Goal: Transaction & Acquisition: Purchase product/service

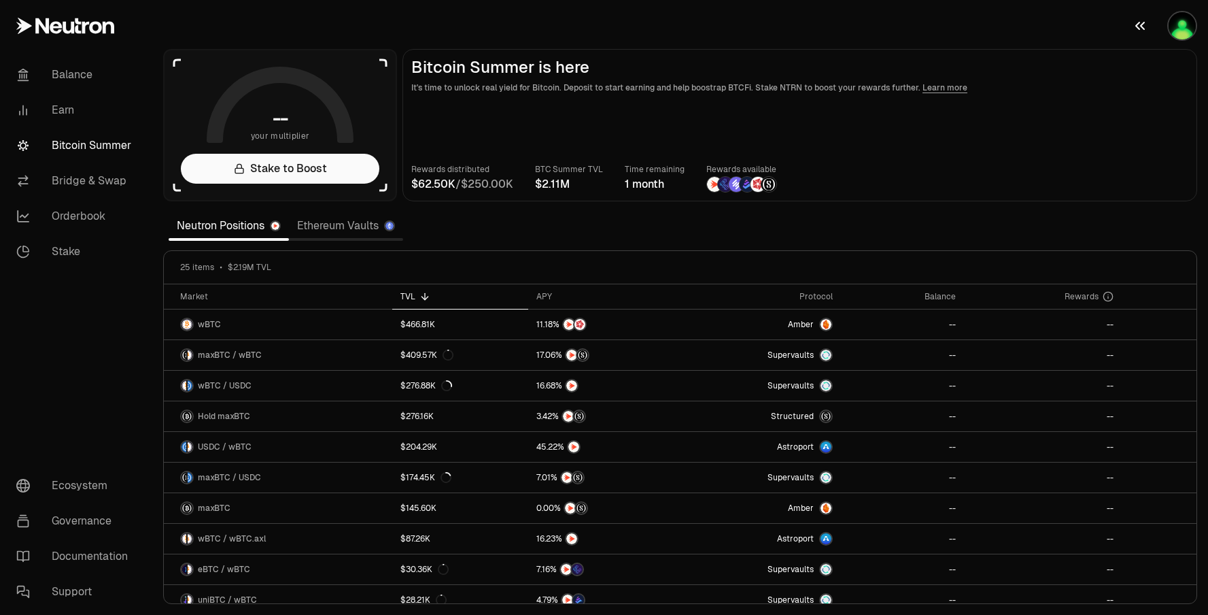
click at [1178, 31] on img "button" at bounding box center [1182, 25] width 27 height 27
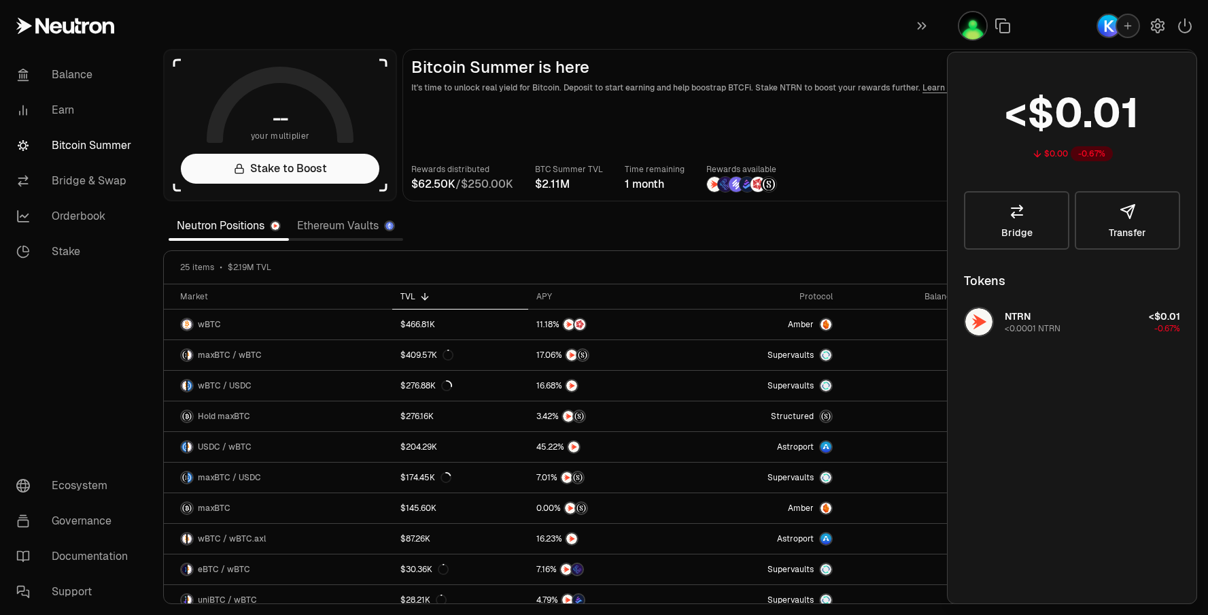
click at [889, 139] on main "Bitcoin Summer is here It's time to unlock real yield for Bitcoin. Deposit to s…" at bounding box center [799, 125] width 795 height 152
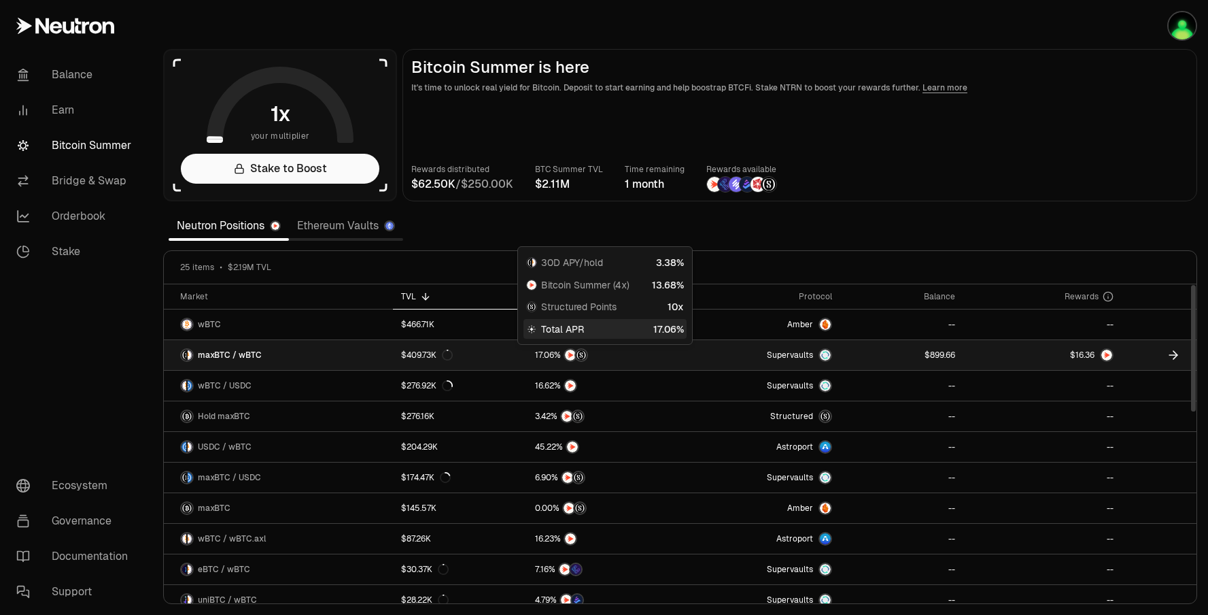
click at [551, 349] on span "0 1 2 3 4 5 6 7 8 9 0 1 2 3 4 5 6 7 8 9 . 0 1 2 3 4 5 6 7 8 9 0 1 2 3 4 5 6 7 8…" at bounding box center [544, 355] width 27 height 12
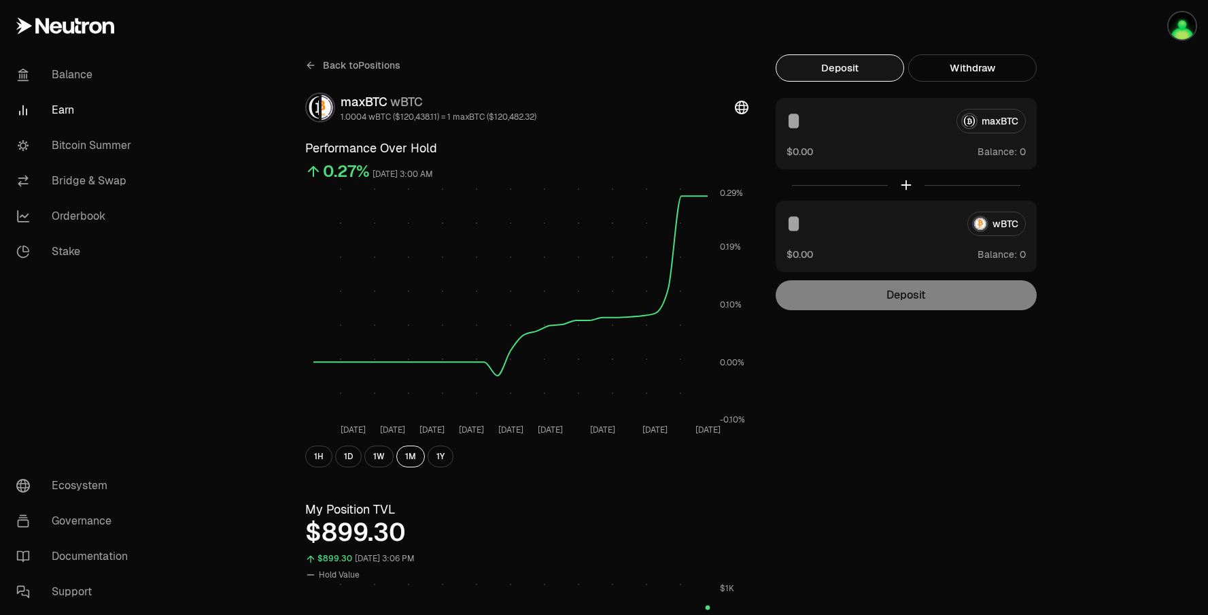
click at [857, 71] on button "Deposit" at bounding box center [840, 67] width 128 height 27
click at [838, 57] on button "Deposit" at bounding box center [840, 67] width 128 height 27
click at [82, 145] on link "Bitcoin Summer" at bounding box center [75, 145] width 141 height 35
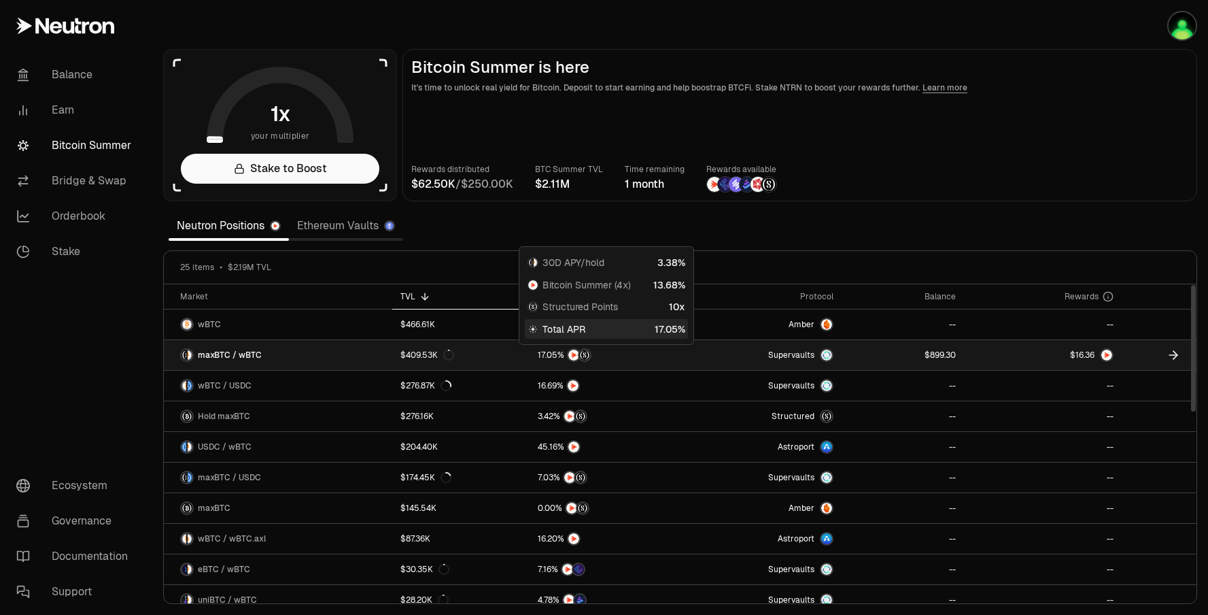
click at [626, 356] on div at bounding box center [606, 355] width 136 height 14
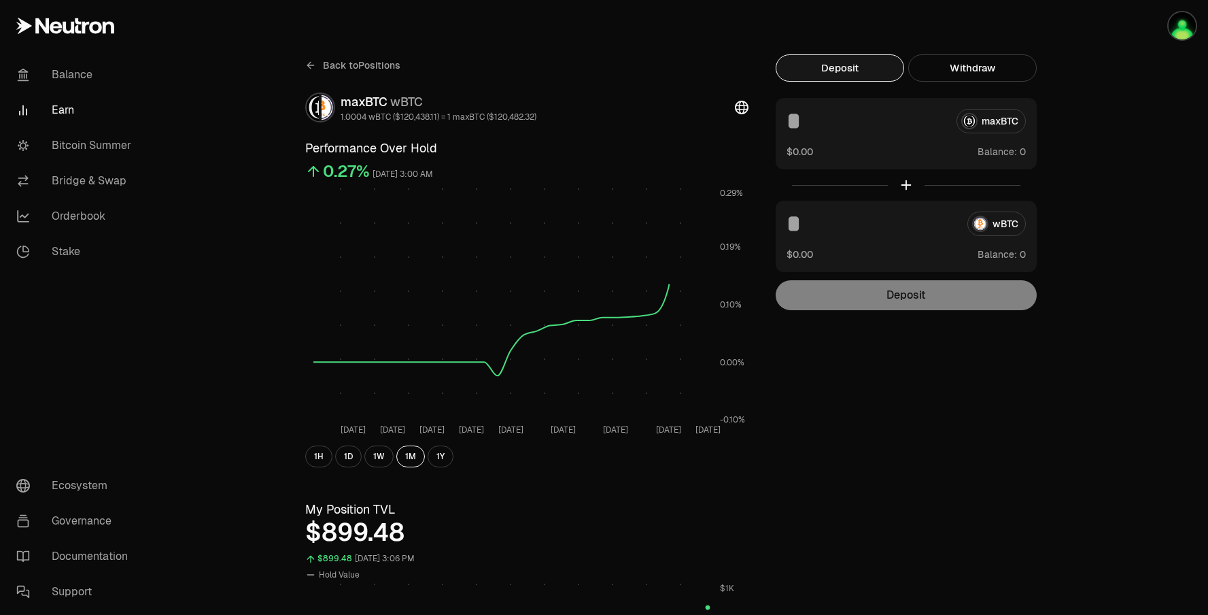
click at [806, 76] on button "Deposit" at bounding box center [840, 67] width 128 height 27
click at [805, 298] on div "Deposit" at bounding box center [906, 295] width 261 height 30
click at [135, 175] on link "Bridge & Swap" at bounding box center [75, 180] width 141 height 35
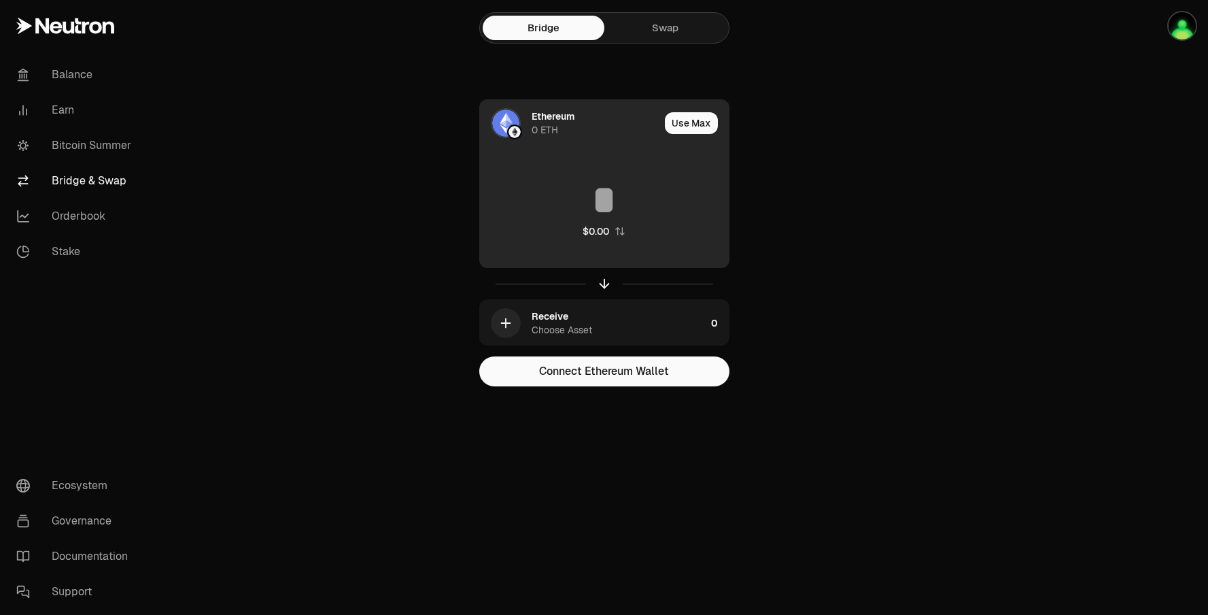
click at [553, 119] on div "Ethereum" at bounding box center [553, 116] width 43 height 14
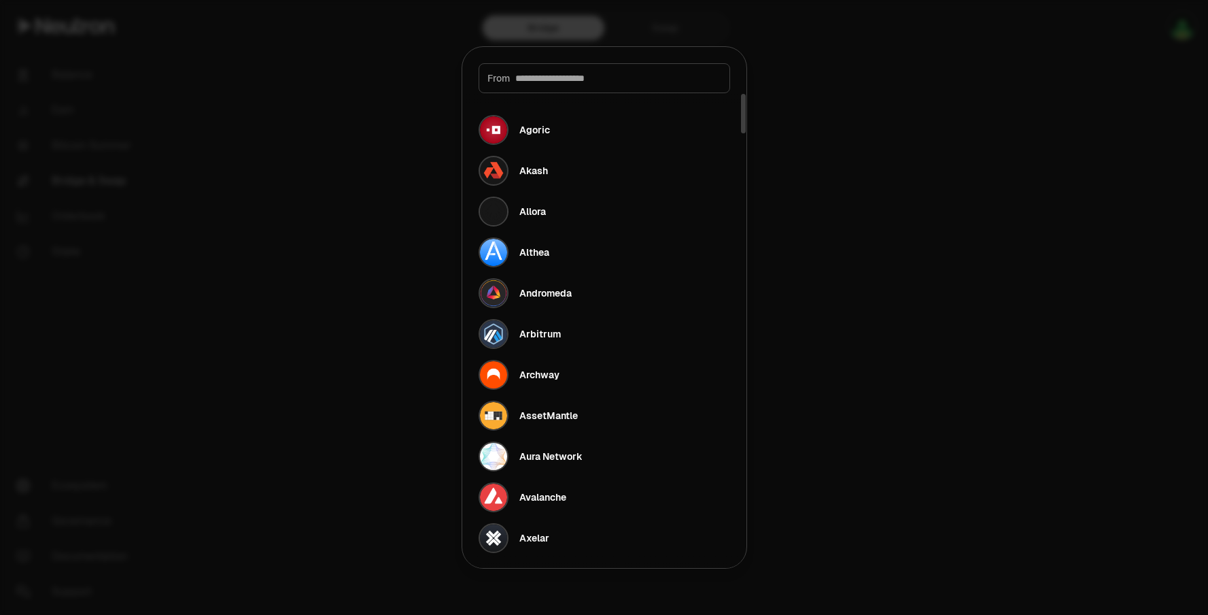
click at [636, 85] on div "From" at bounding box center [605, 78] width 252 height 30
click at [576, 80] on input at bounding box center [618, 78] width 206 height 14
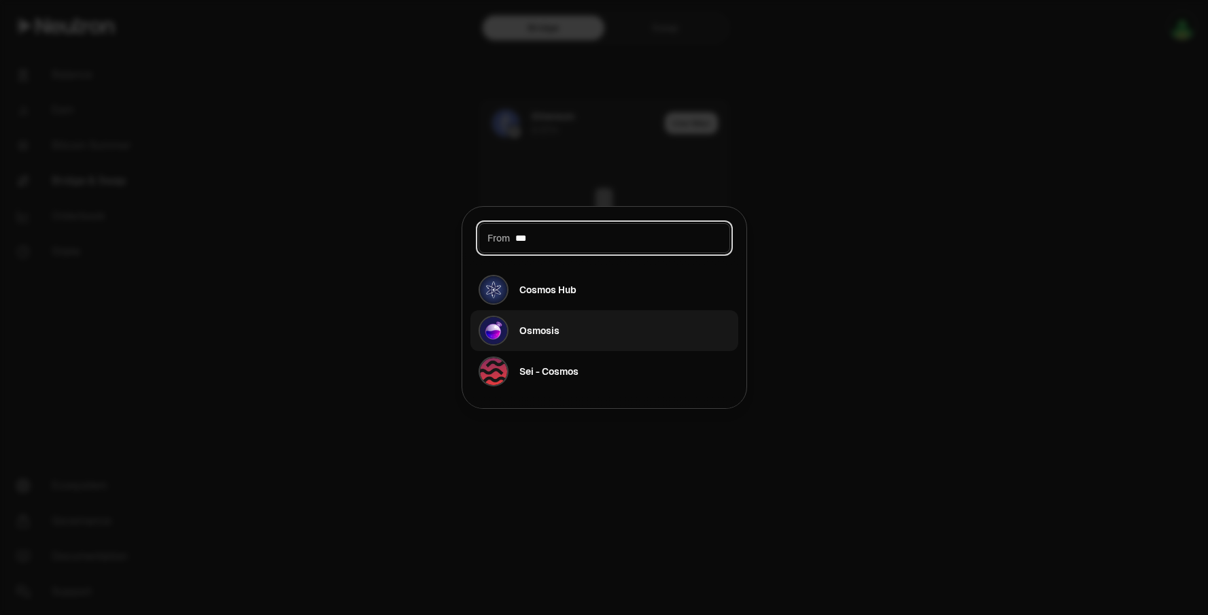
type input "***"
click at [551, 325] on div "Osmosis" at bounding box center [539, 331] width 40 height 14
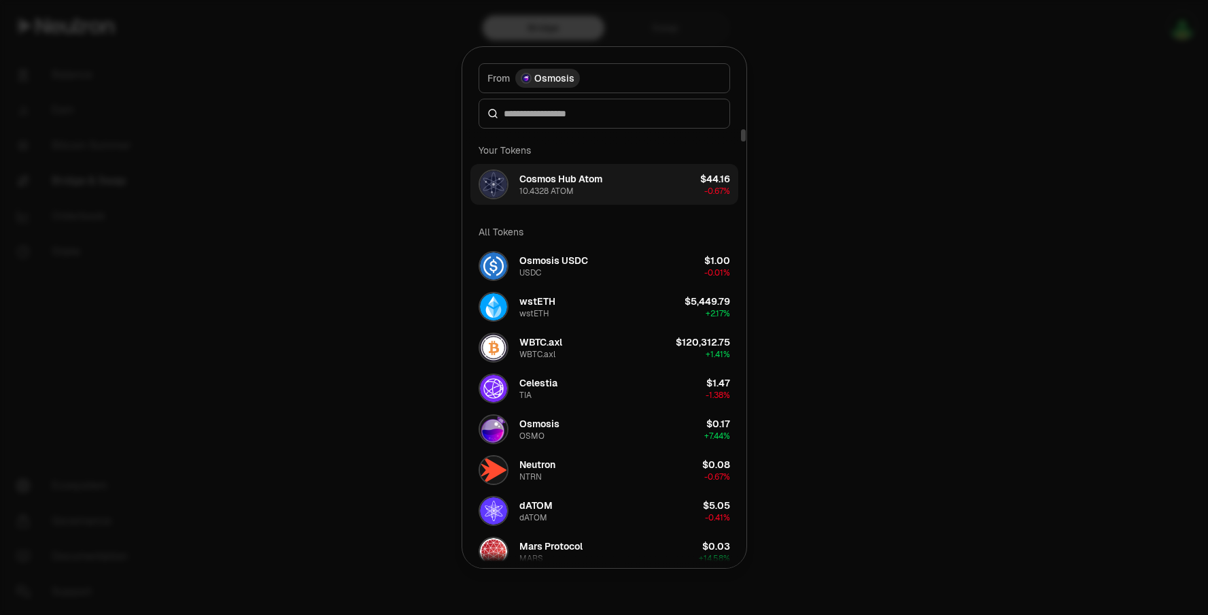
click at [654, 186] on button "Cosmos Hub Atom 10.4328 ATOM $44.16 -0.67%" at bounding box center [604, 184] width 268 height 41
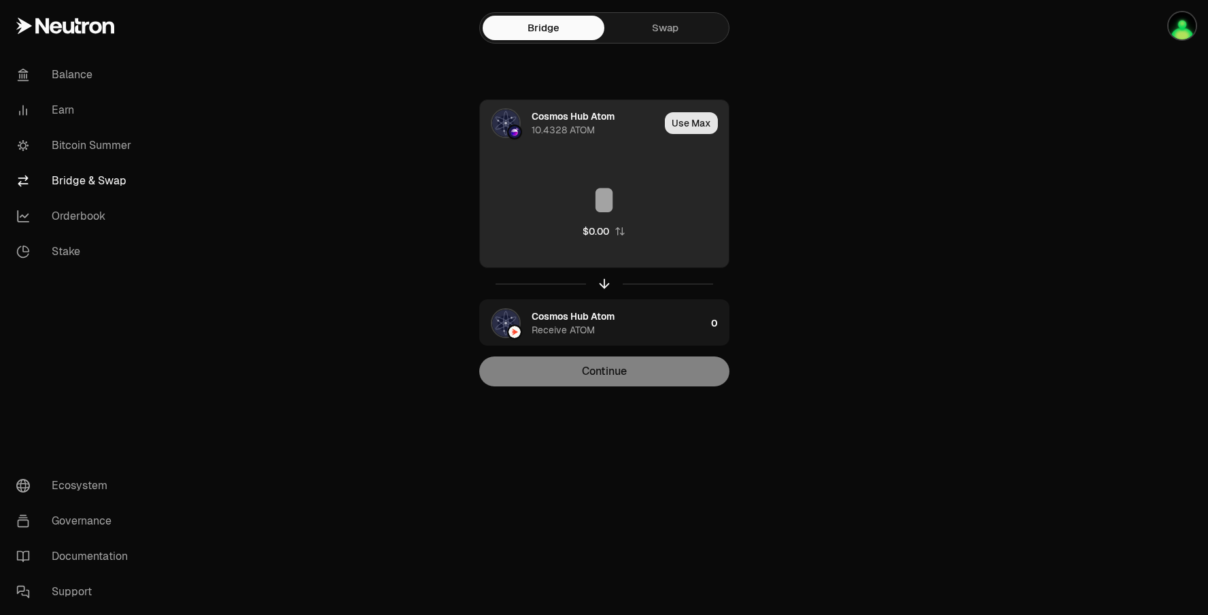
click at [693, 130] on button "Use Max" at bounding box center [691, 123] width 53 height 22
type input "*********"
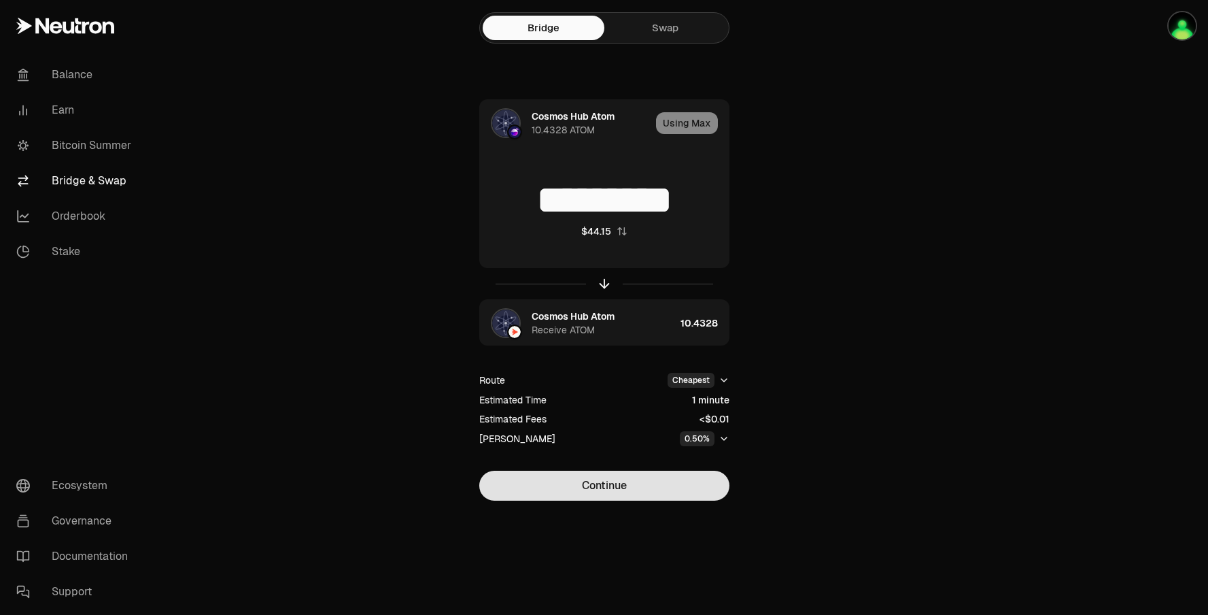
click at [615, 492] on button "Continue" at bounding box center [604, 485] width 250 height 30
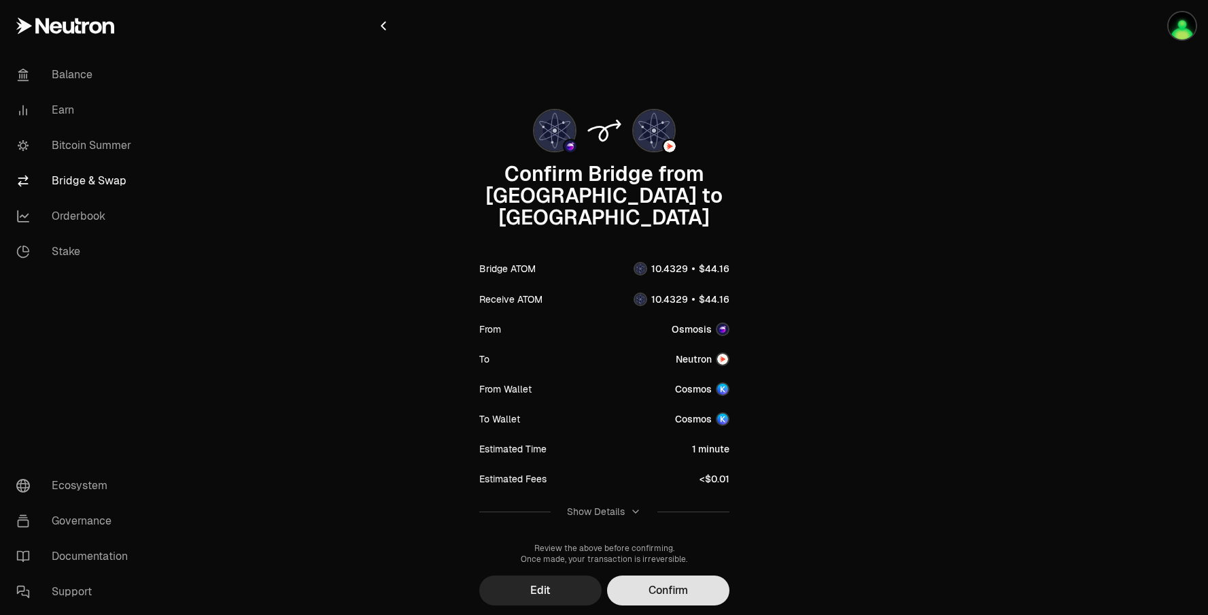
click at [678, 575] on button "Confirm" at bounding box center [668, 590] width 122 height 30
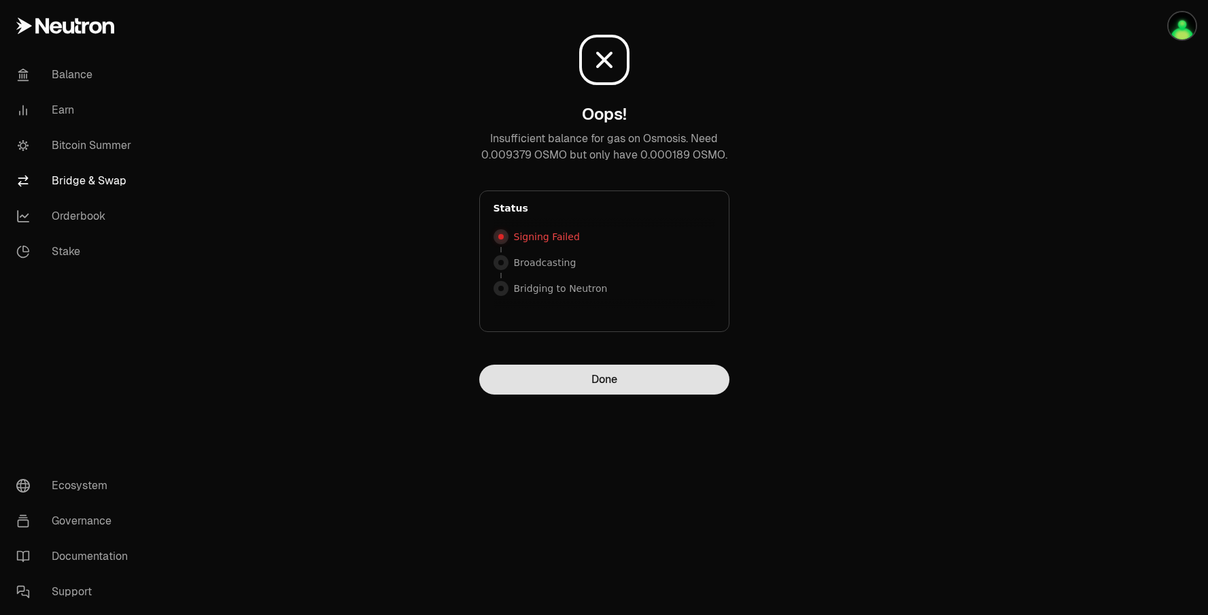
click at [640, 377] on button "Done" at bounding box center [604, 379] width 250 height 30
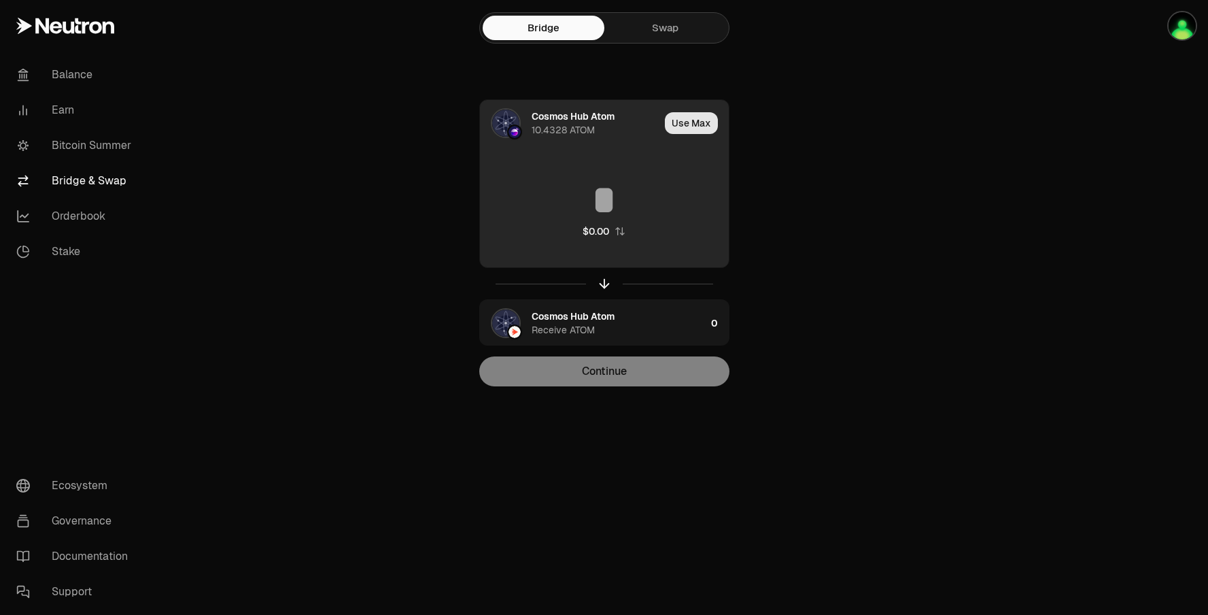
click at [682, 116] on button "Use Max" at bounding box center [691, 123] width 53 height 22
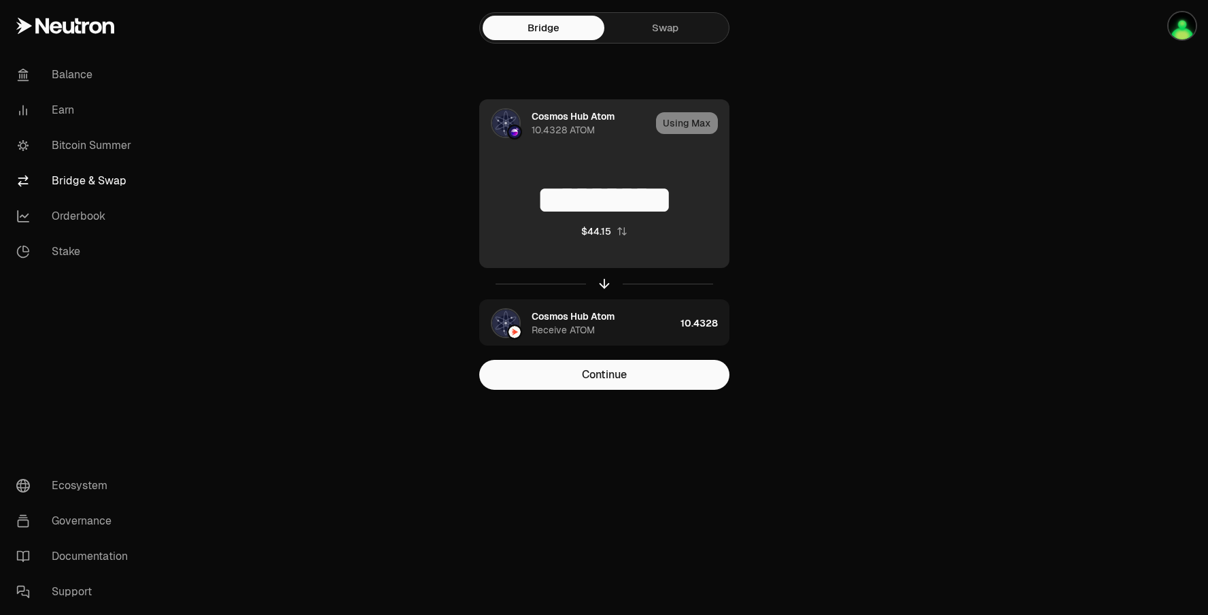
type input "*********"
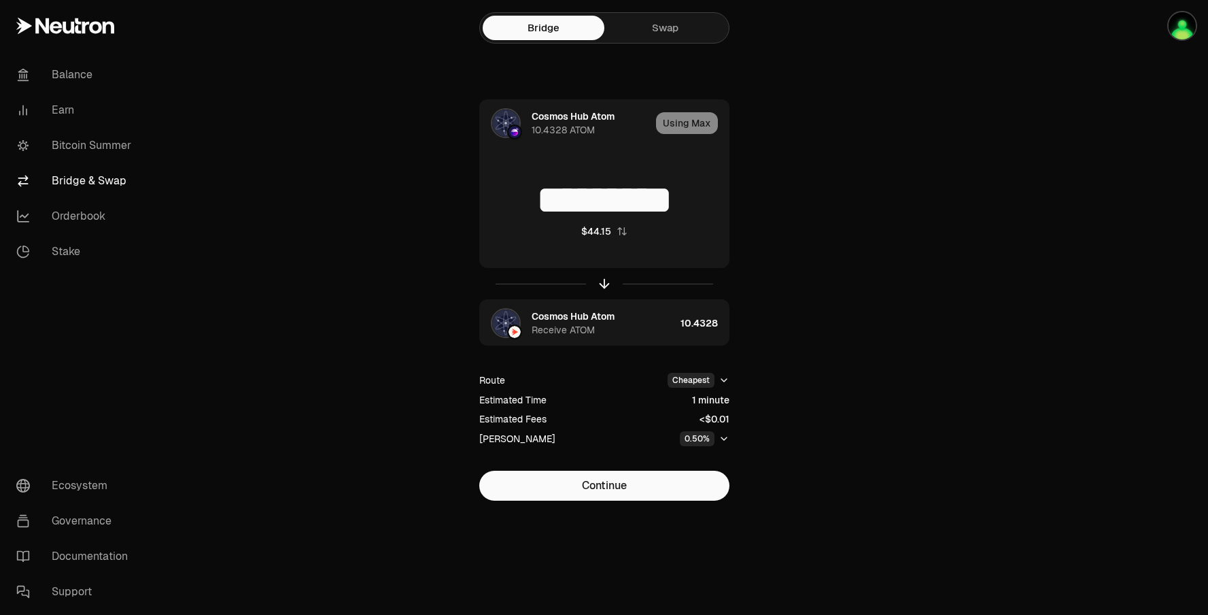
click at [721, 438] on icon "button" at bounding box center [723, 438] width 5 height 3
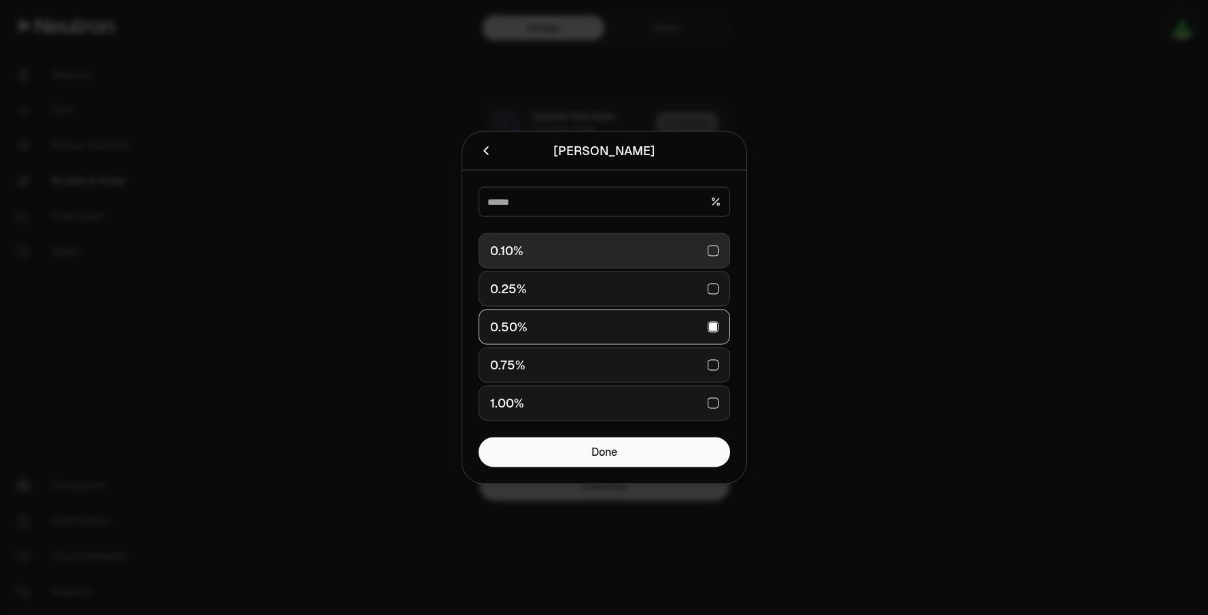
click at [627, 255] on div "0.10%" at bounding box center [604, 251] width 228 height 30
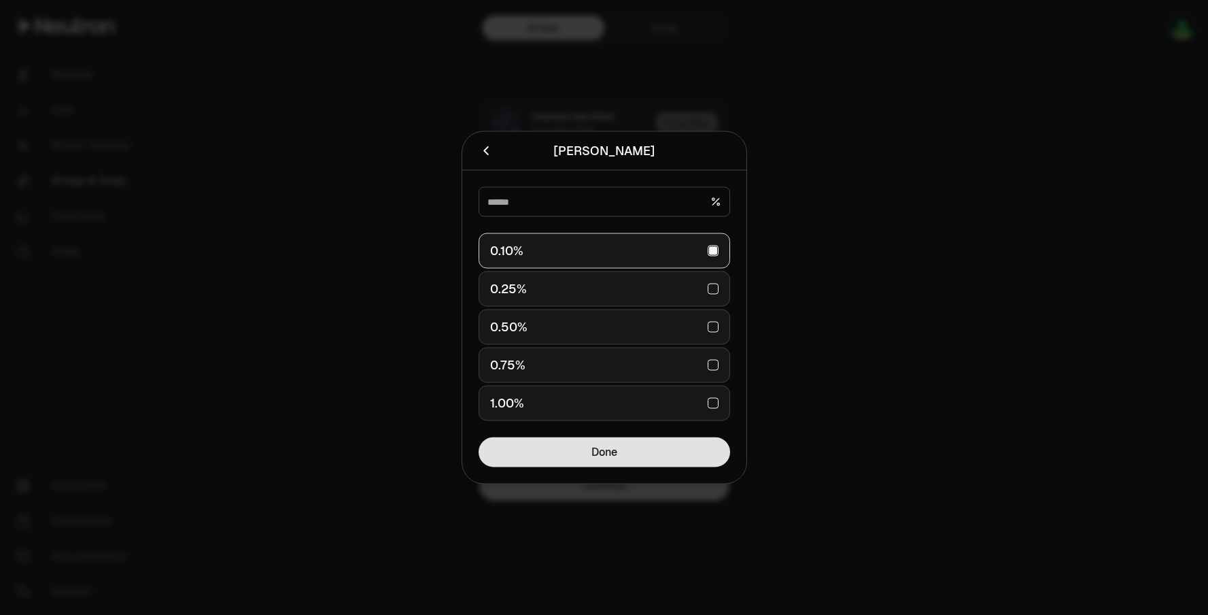
click at [628, 450] on button "Done" at bounding box center [605, 452] width 252 height 30
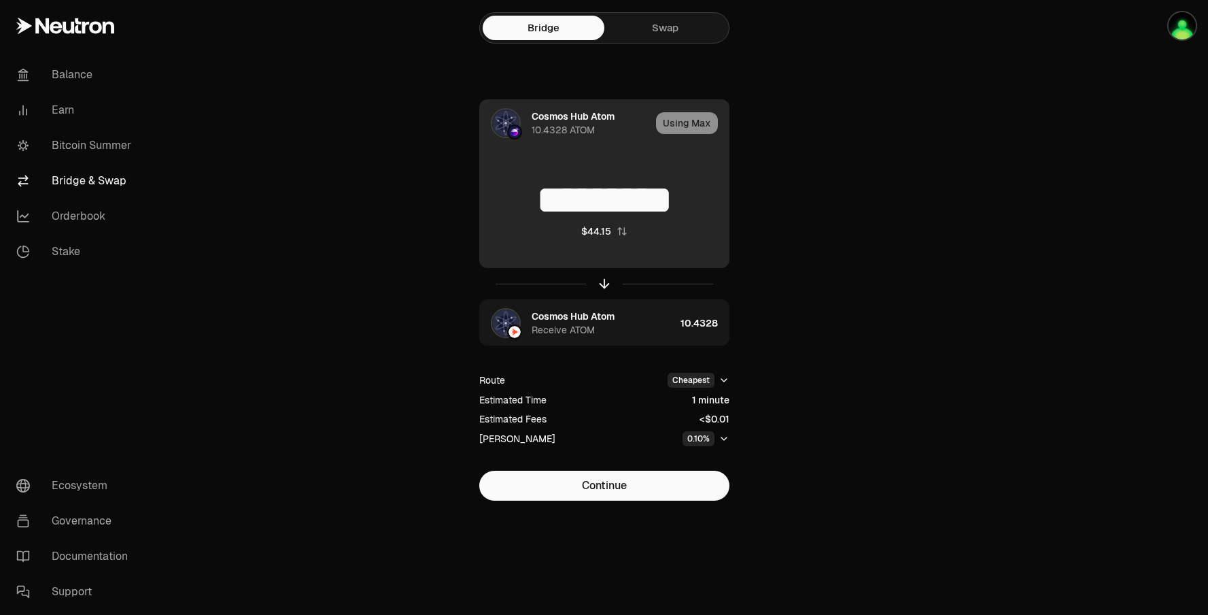
click at [672, 121] on div "Using Max" at bounding box center [692, 123] width 73 height 46
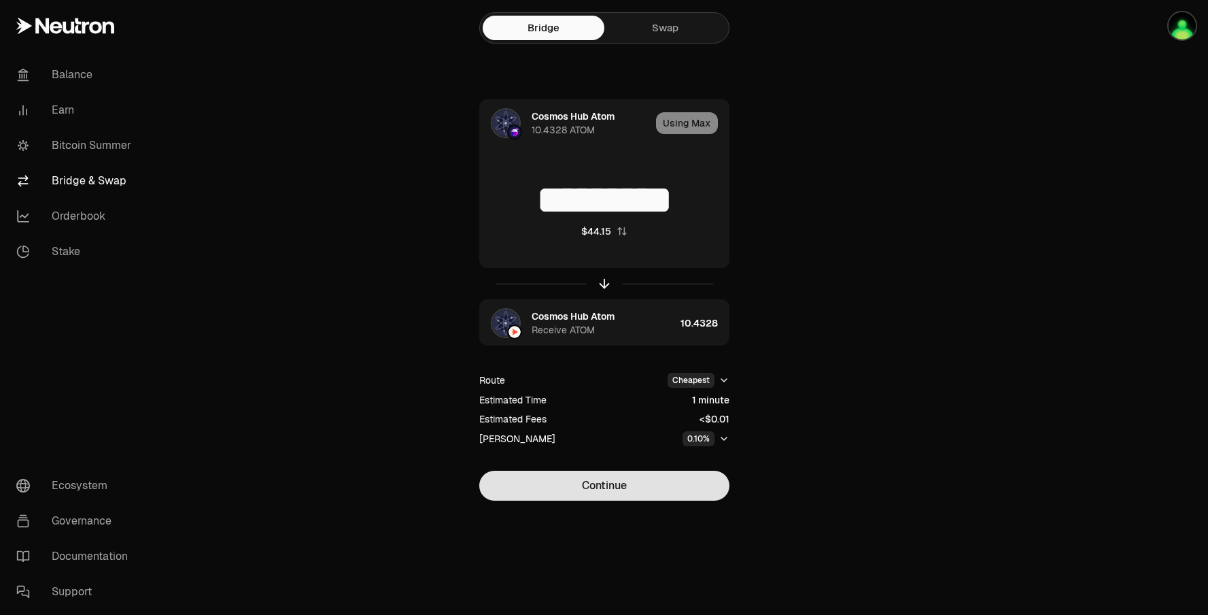
click at [642, 491] on button "Continue" at bounding box center [604, 485] width 250 height 30
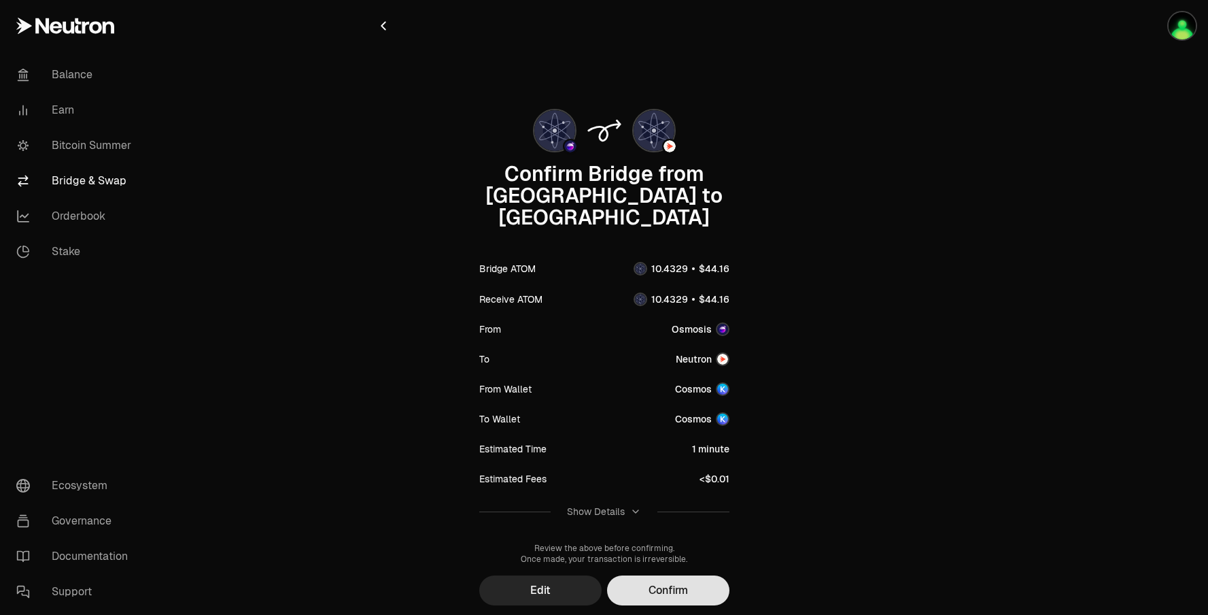
click at [667, 575] on button "Confirm" at bounding box center [668, 590] width 122 height 30
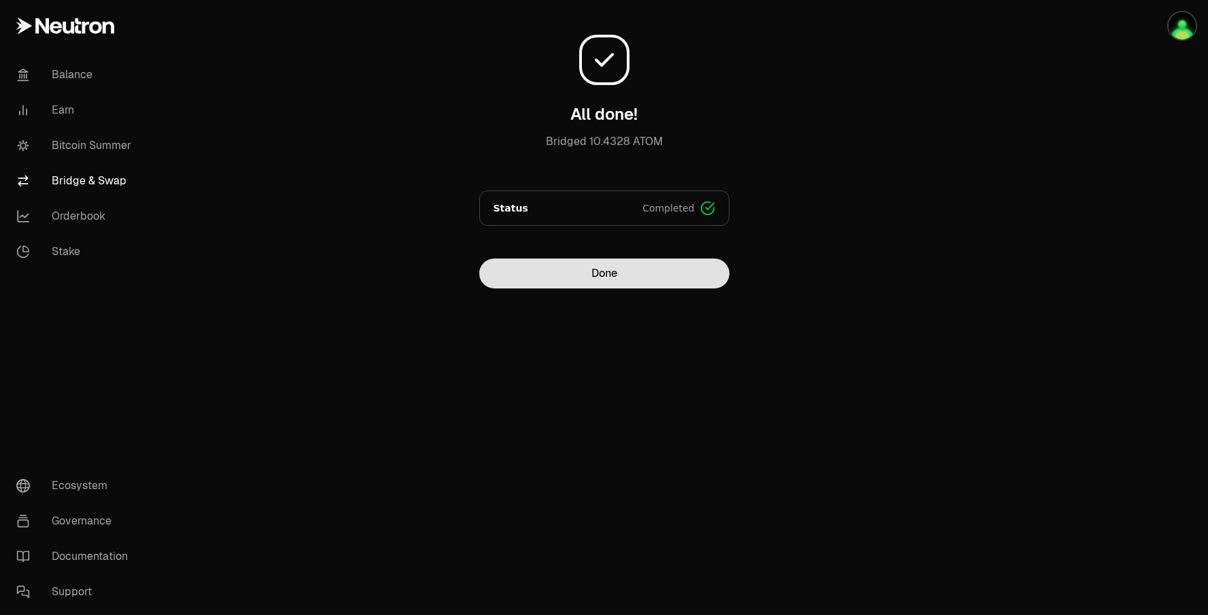
click at [662, 259] on button "Done" at bounding box center [604, 273] width 250 height 30
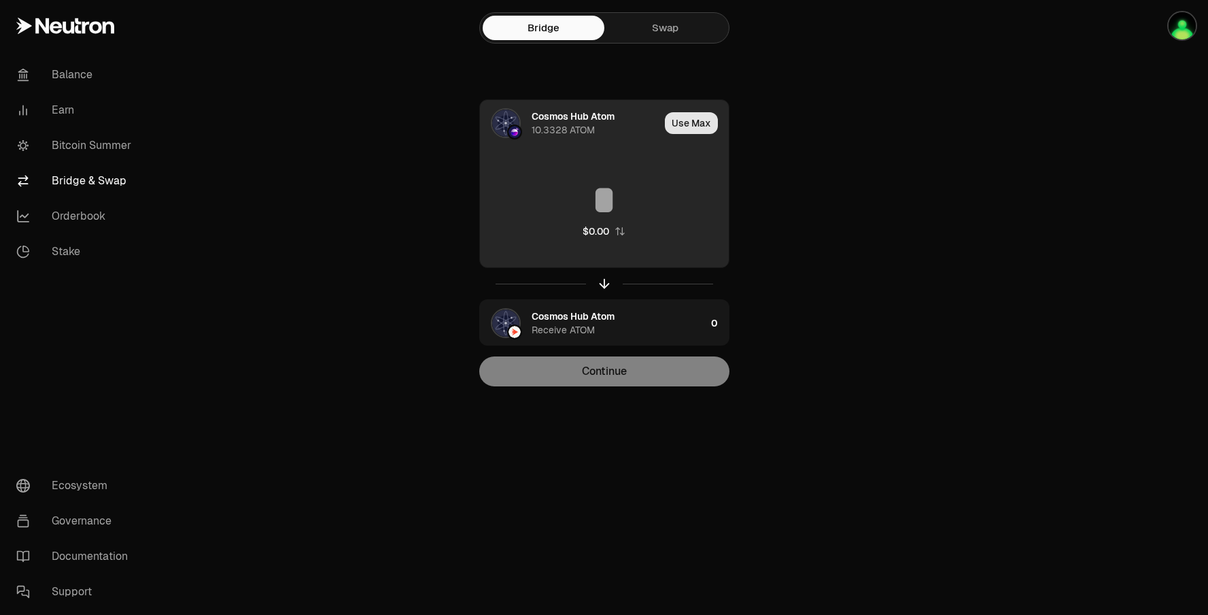
click at [690, 123] on button "Use Max" at bounding box center [691, 123] width 53 height 22
type input "*********"
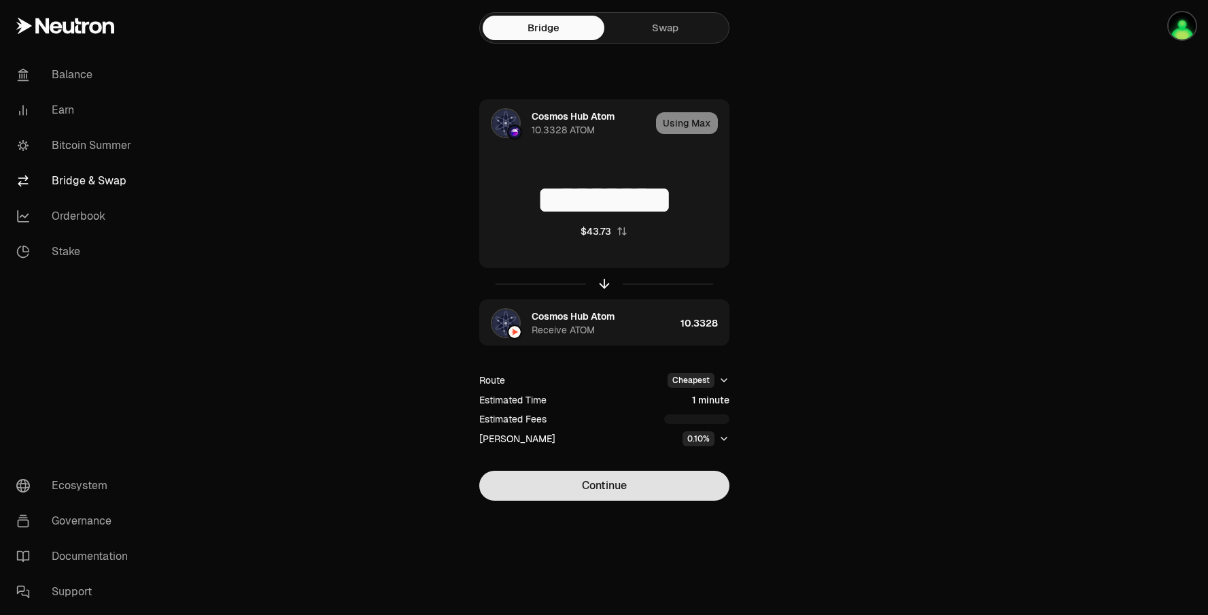
click at [565, 483] on button "Continue" at bounding box center [604, 485] width 250 height 30
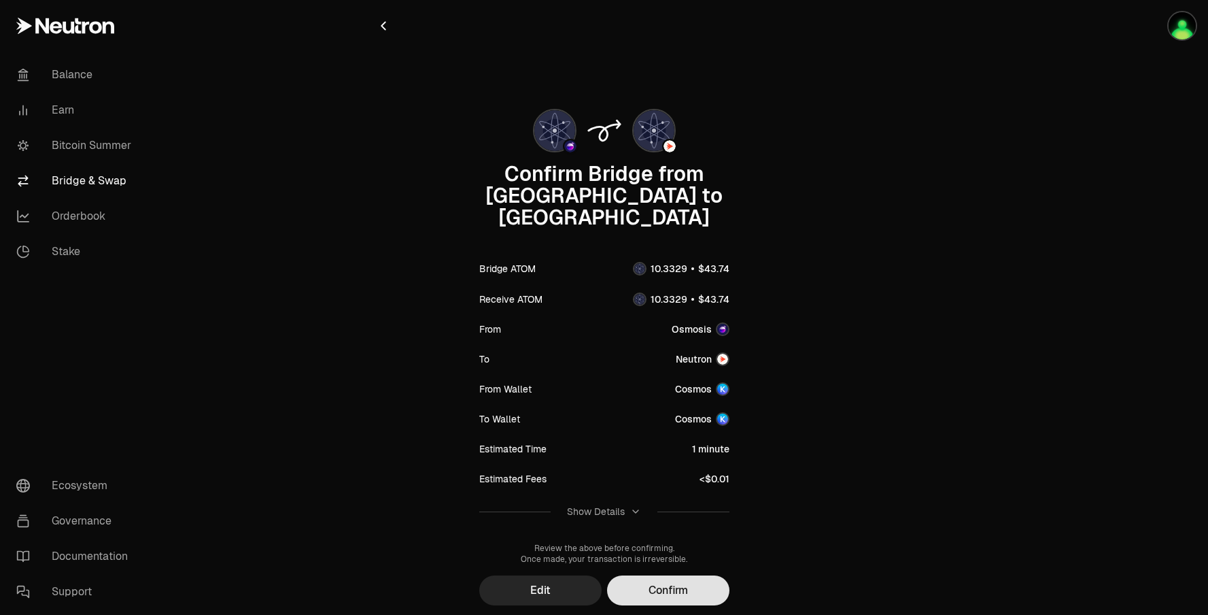
click at [704, 575] on button "Confirm" at bounding box center [668, 590] width 122 height 30
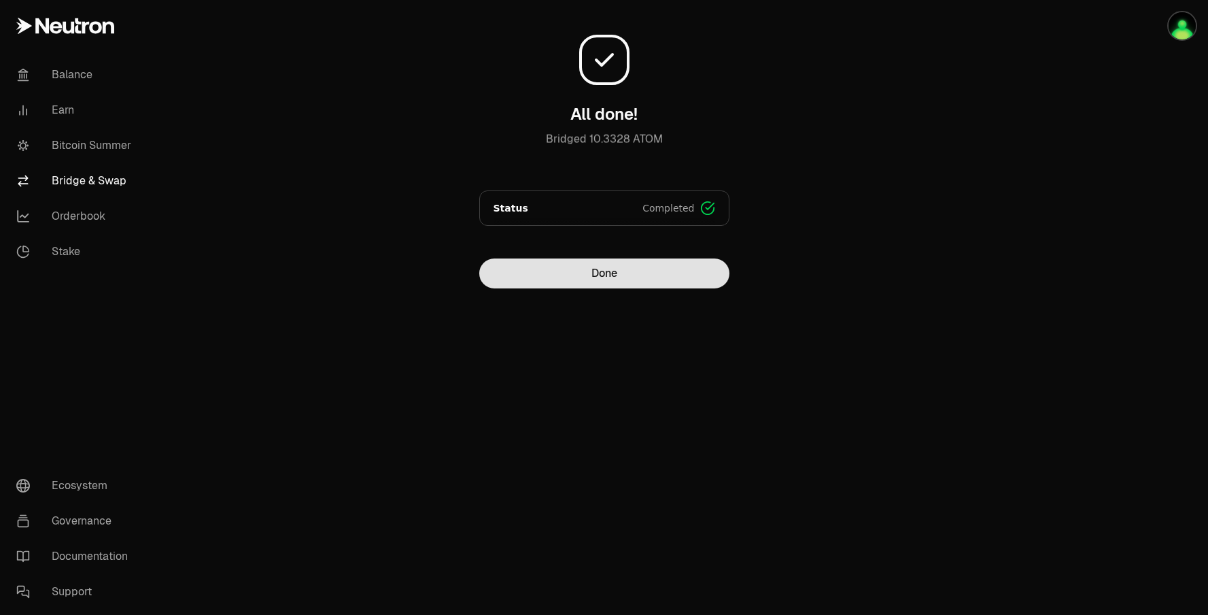
click at [706, 269] on button "Done" at bounding box center [604, 273] width 250 height 30
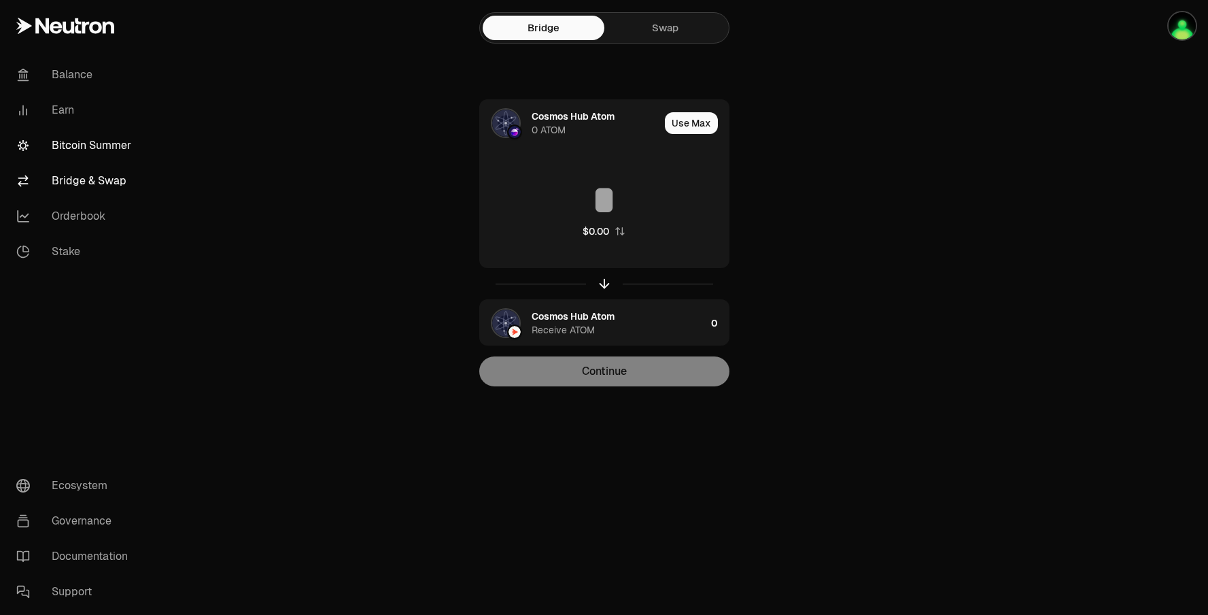
click at [99, 139] on link "Bitcoin Summer" at bounding box center [75, 145] width 141 height 35
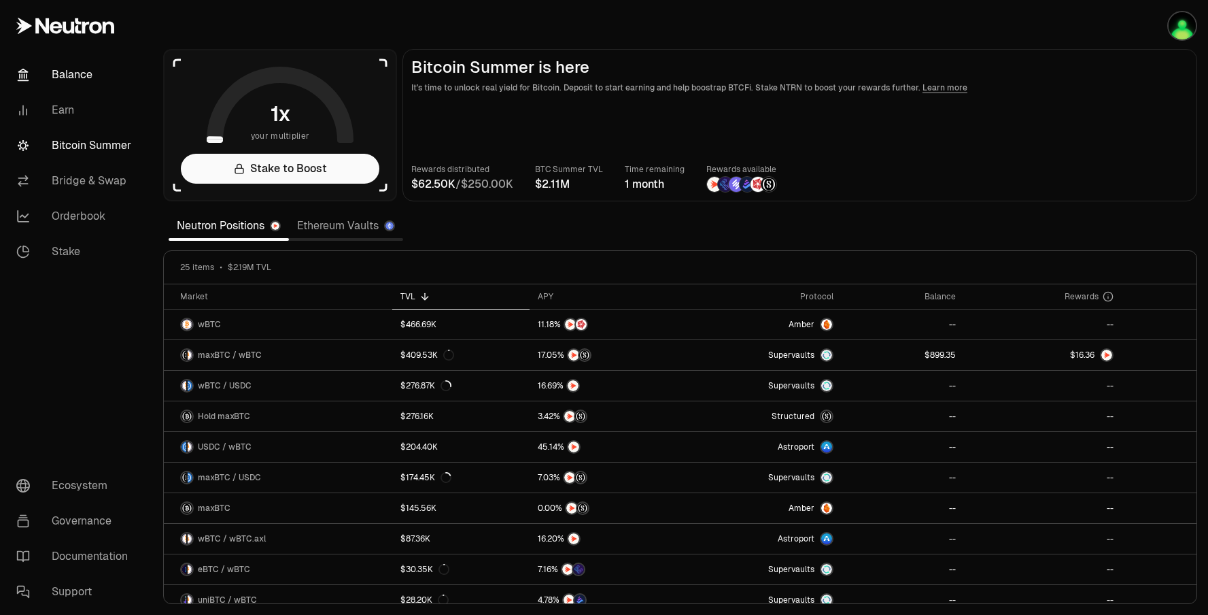
click at [72, 73] on link "Balance" at bounding box center [75, 74] width 141 height 35
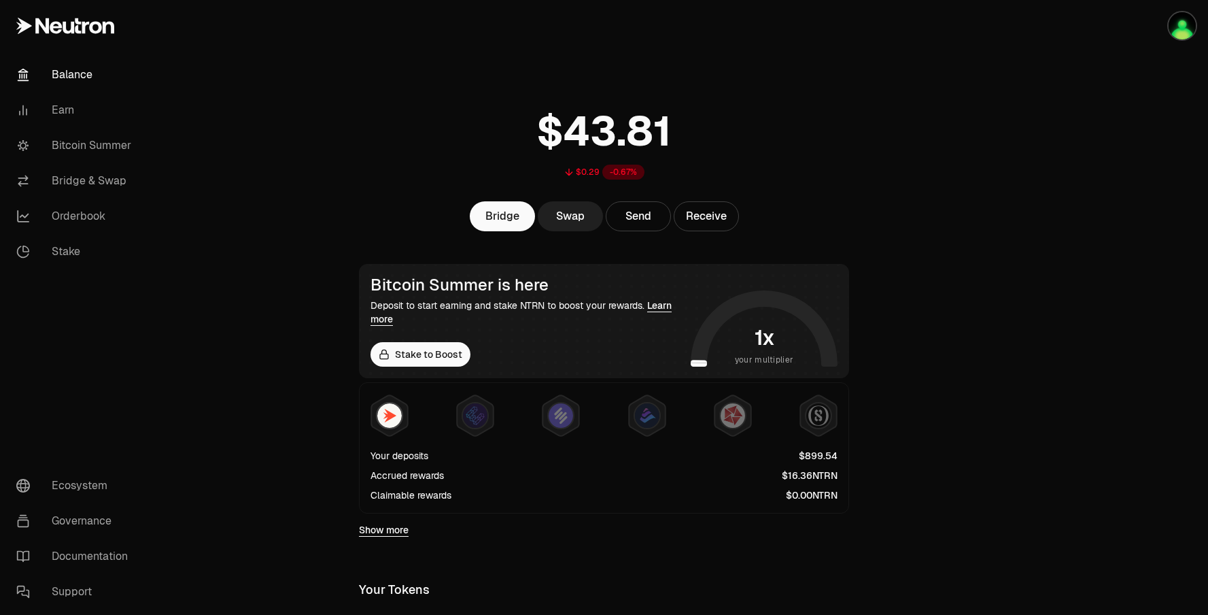
click at [567, 223] on link "Swap" at bounding box center [570, 216] width 65 height 30
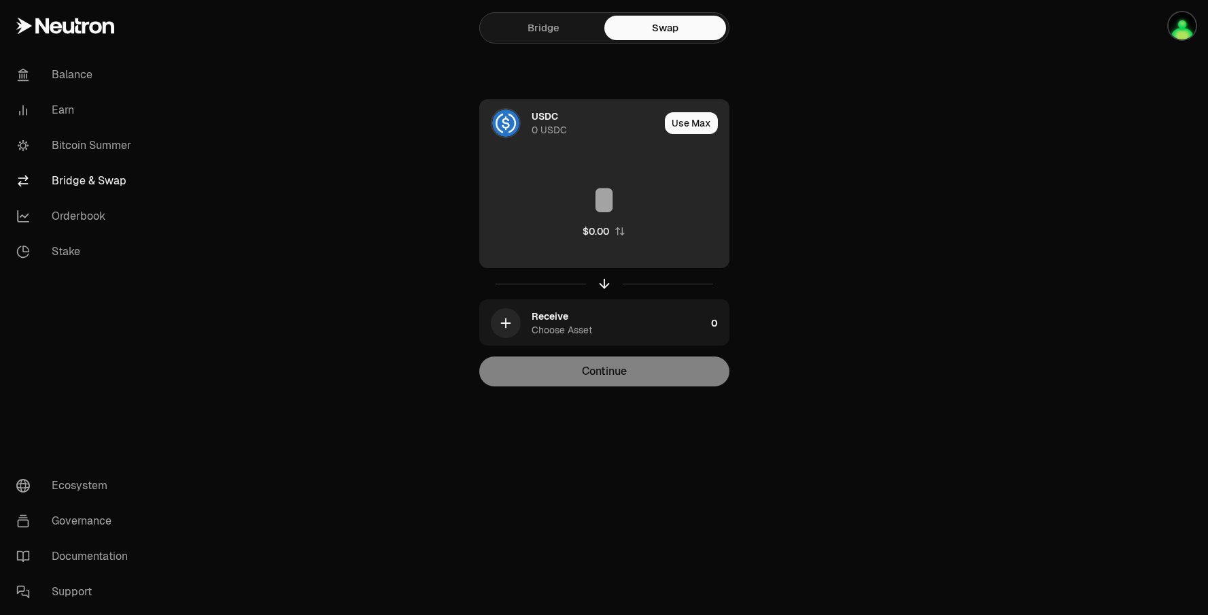
click at [557, 121] on div "USDC" at bounding box center [545, 116] width 27 height 14
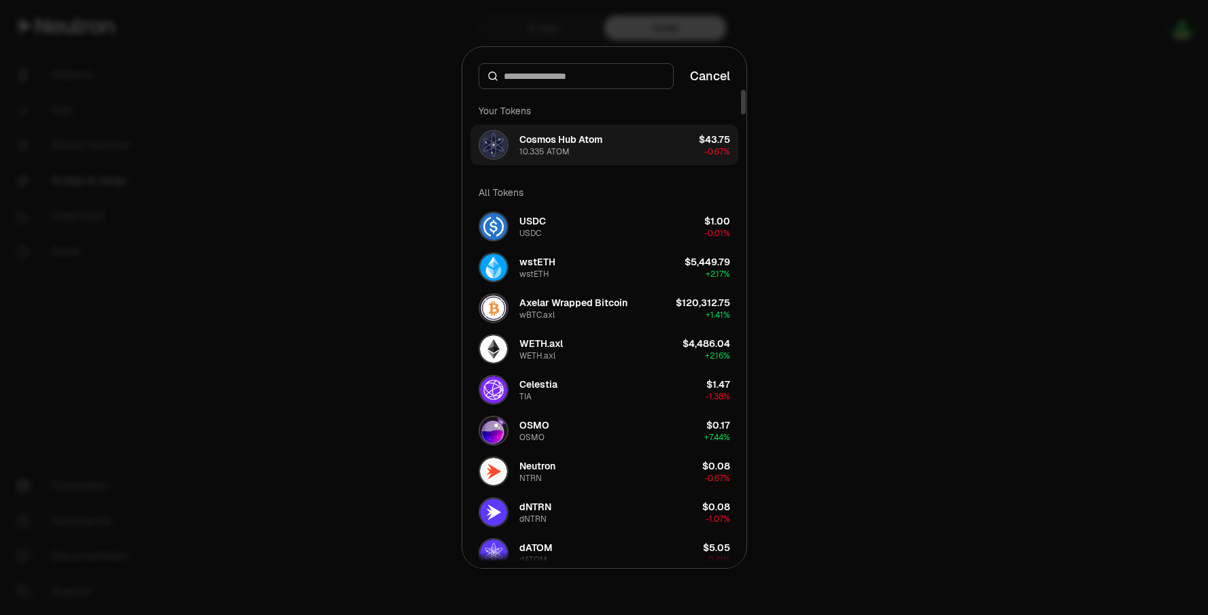
click at [615, 140] on button "Cosmos Hub Atom 10.335 ATOM $43.75 -0.67%" at bounding box center [604, 144] width 268 height 41
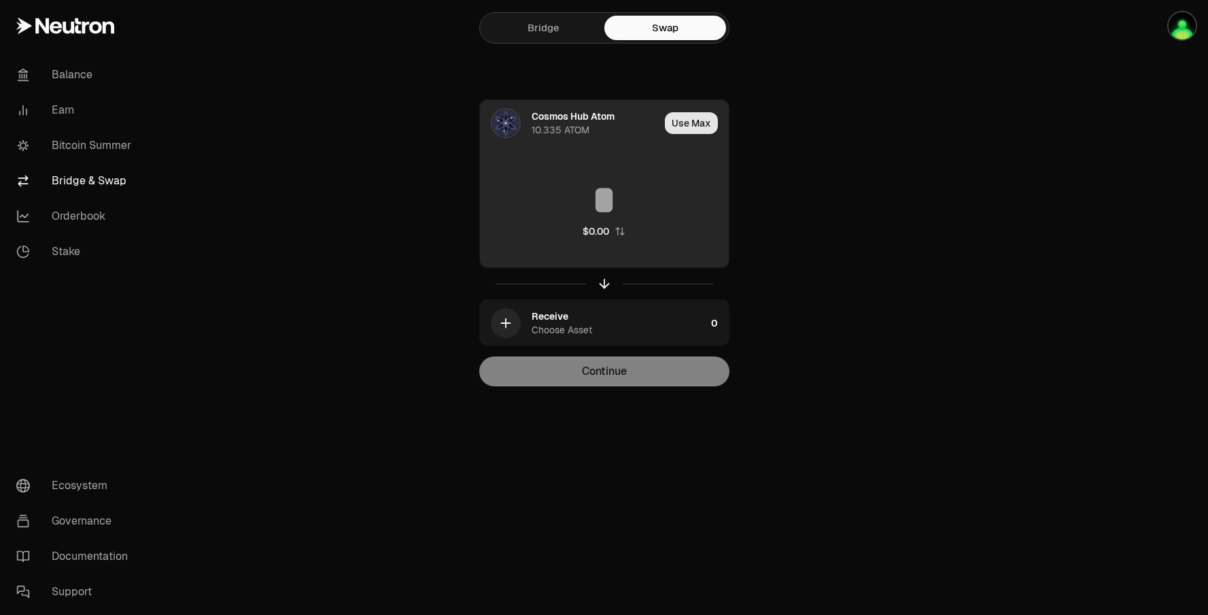
click at [689, 124] on button "Use Max" at bounding box center [691, 123] width 53 height 22
type input "*********"
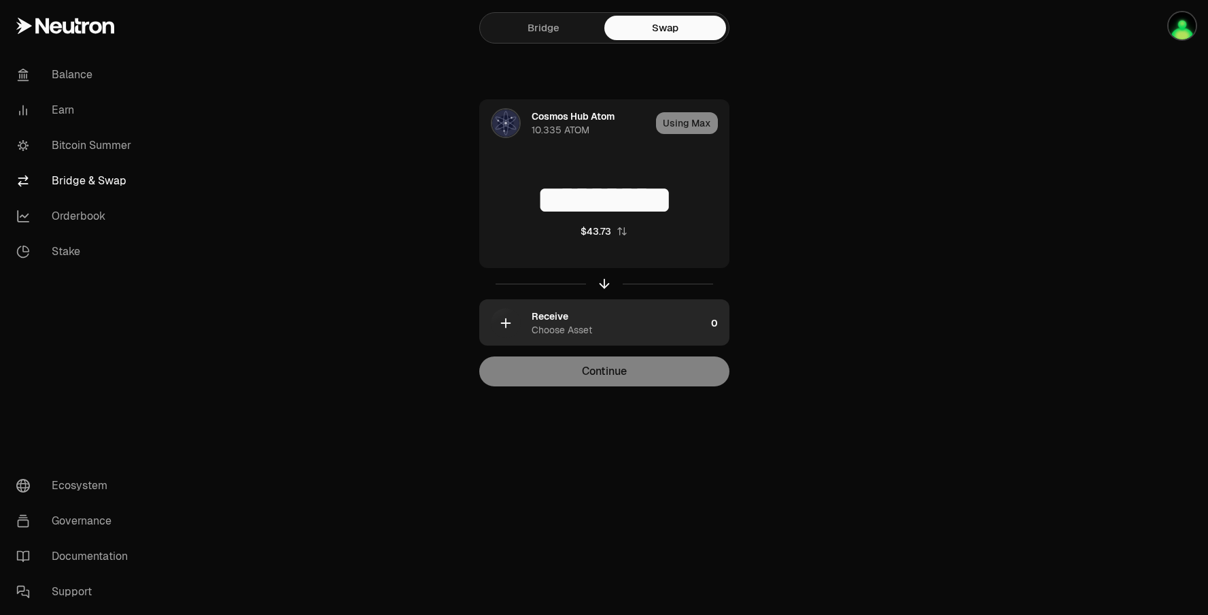
click at [602, 333] on div "Receive Choose Asset" at bounding box center [619, 322] width 174 height 27
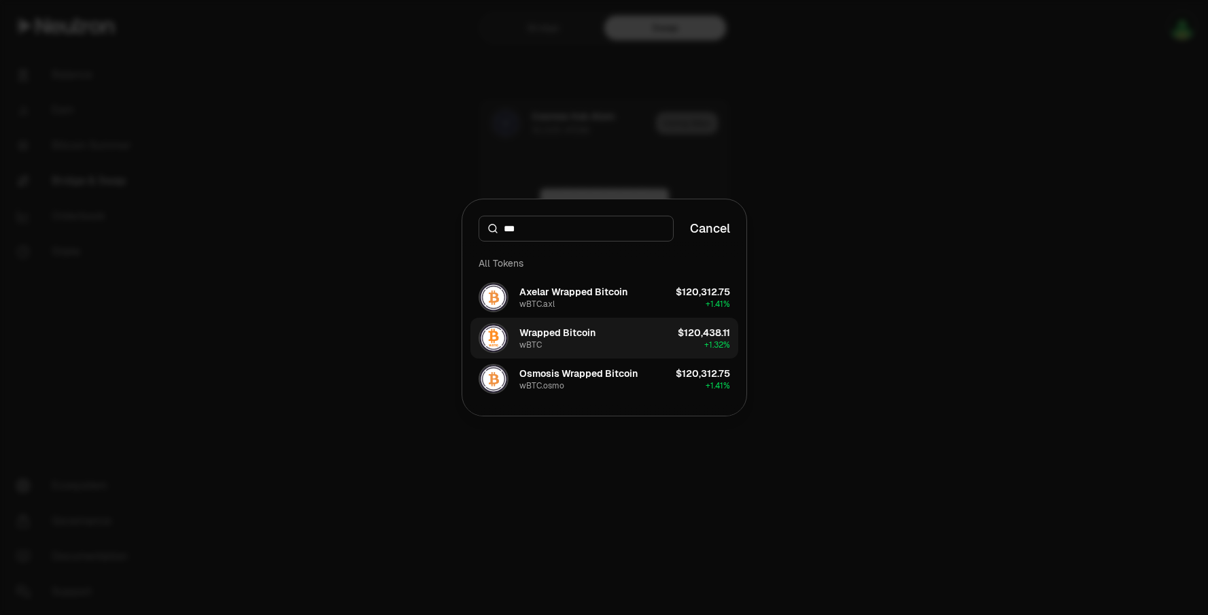
type input "***"
click at [531, 345] on div "wBTC" at bounding box center [530, 344] width 22 height 11
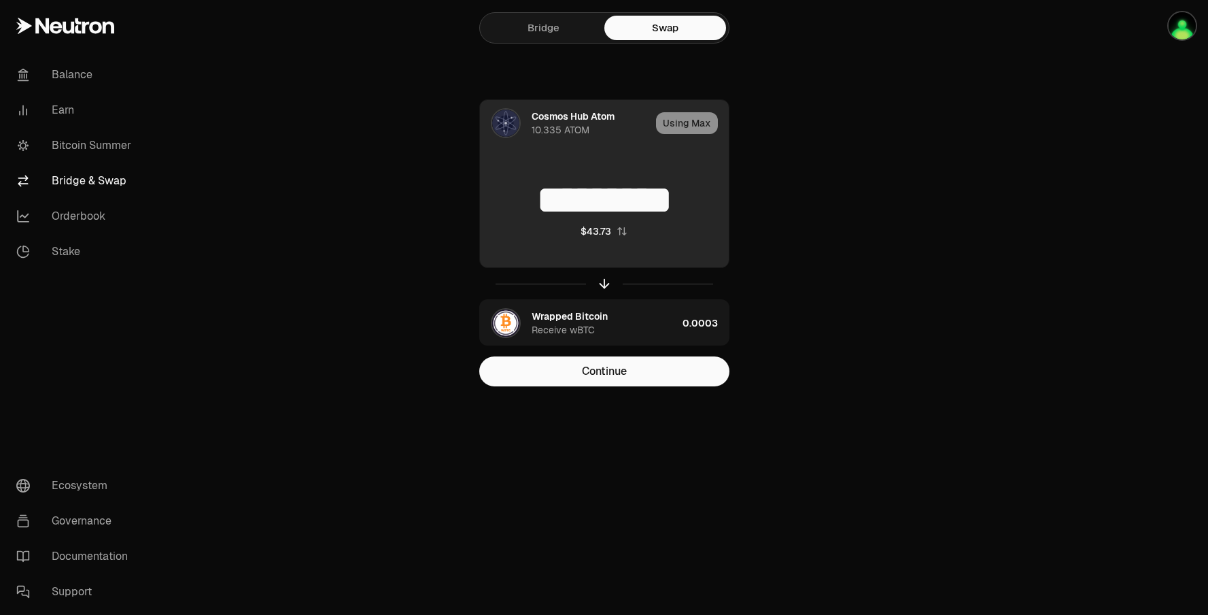
click at [545, 201] on input "*********" at bounding box center [604, 199] width 249 height 41
click at [517, 203] on input "********" at bounding box center [604, 199] width 249 height 41
click at [706, 194] on input "********" at bounding box center [604, 199] width 249 height 41
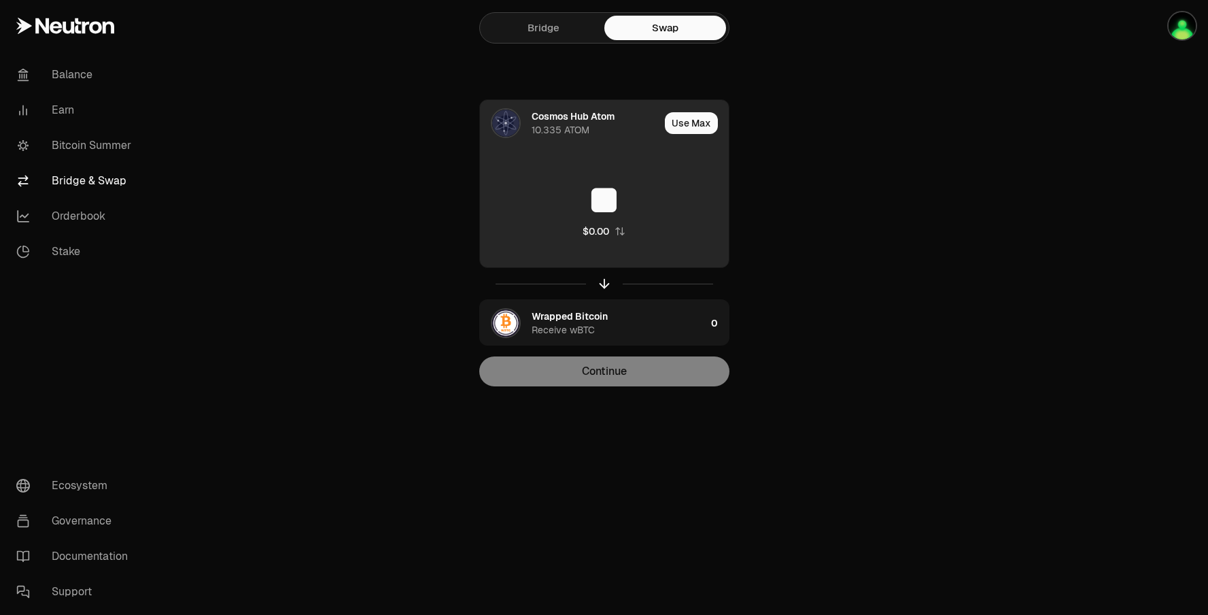
type input "*"
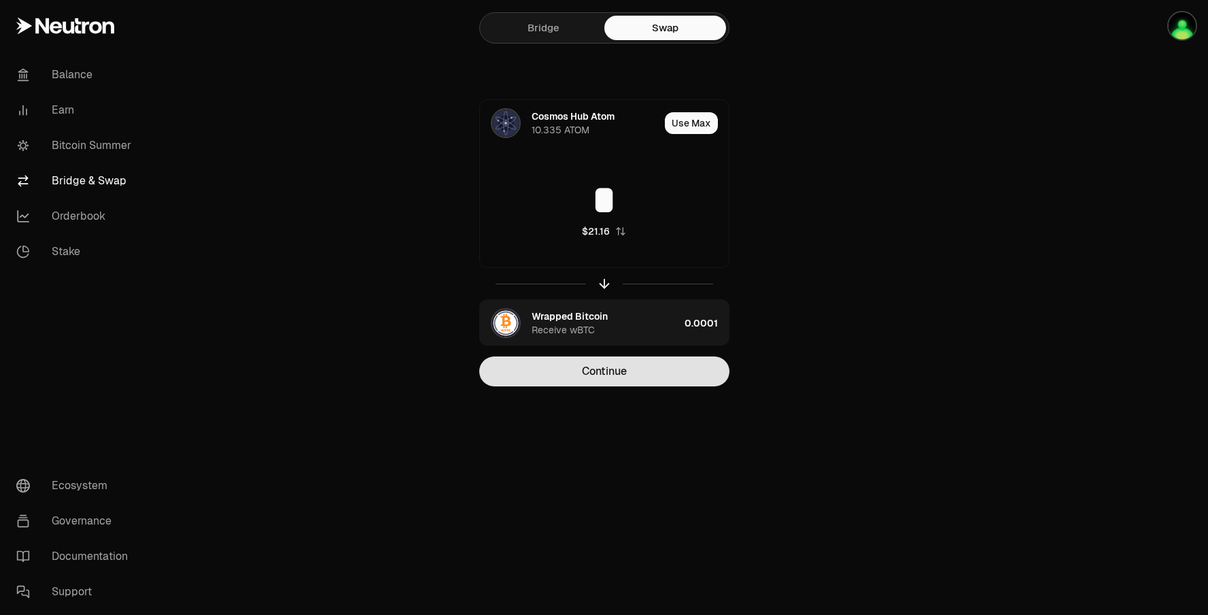
type input "*"
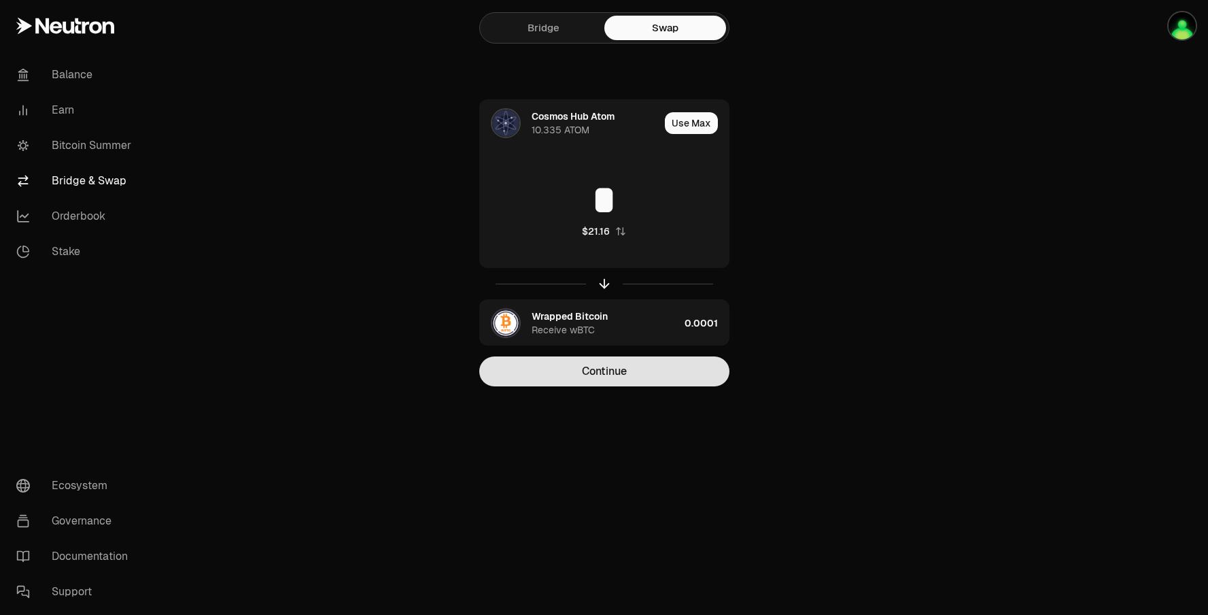
click at [676, 374] on button "Continue" at bounding box center [604, 371] width 250 height 30
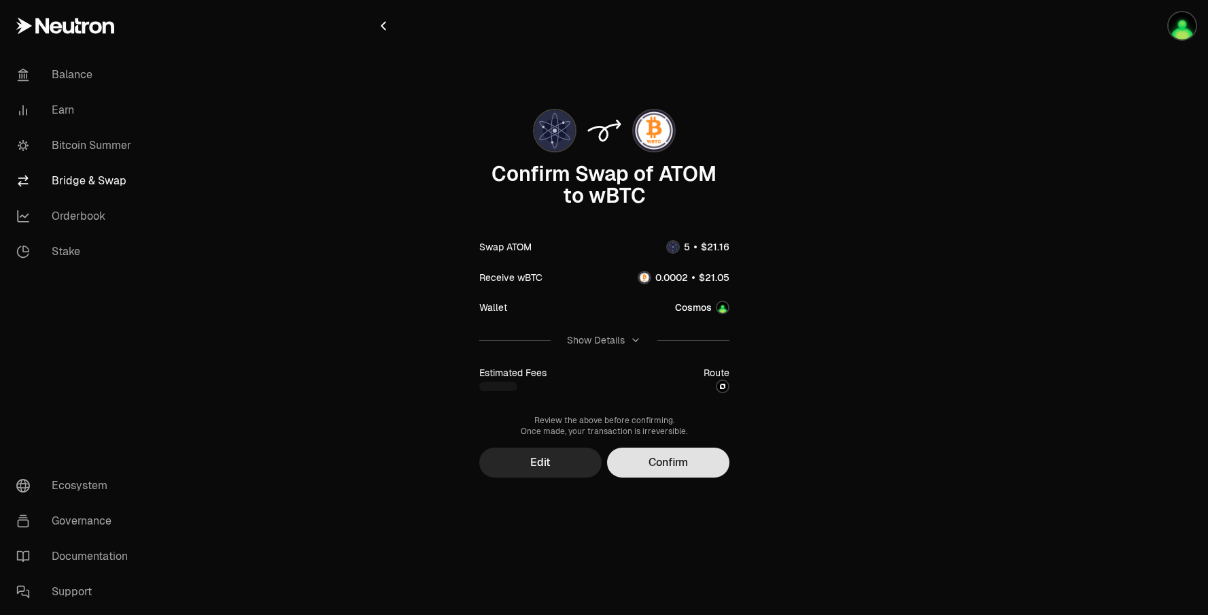
click at [686, 452] on button "Confirm" at bounding box center [668, 462] width 122 height 30
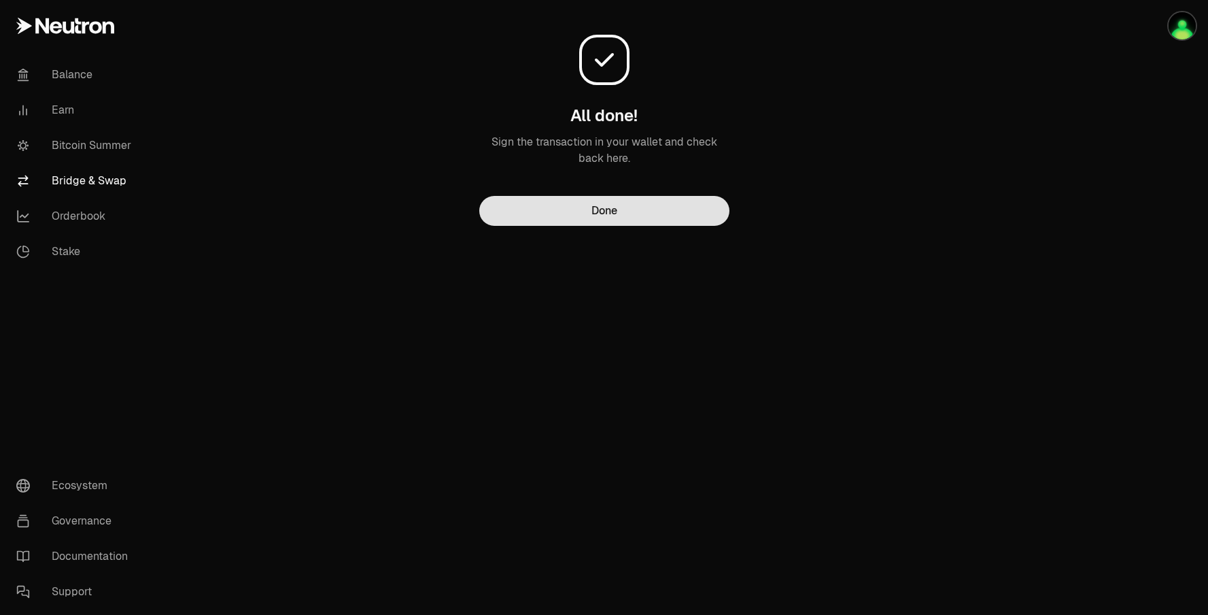
click at [620, 203] on button "Done" at bounding box center [604, 211] width 250 height 30
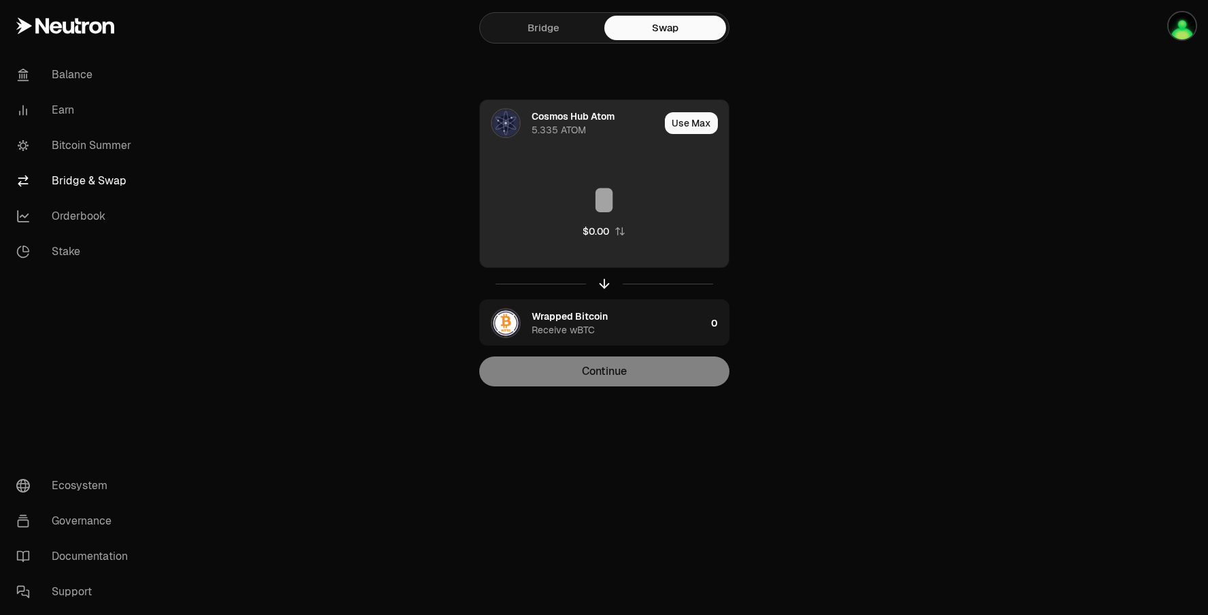
click at [603, 201] on input at bounding box center [604, 199] width 249 height 41
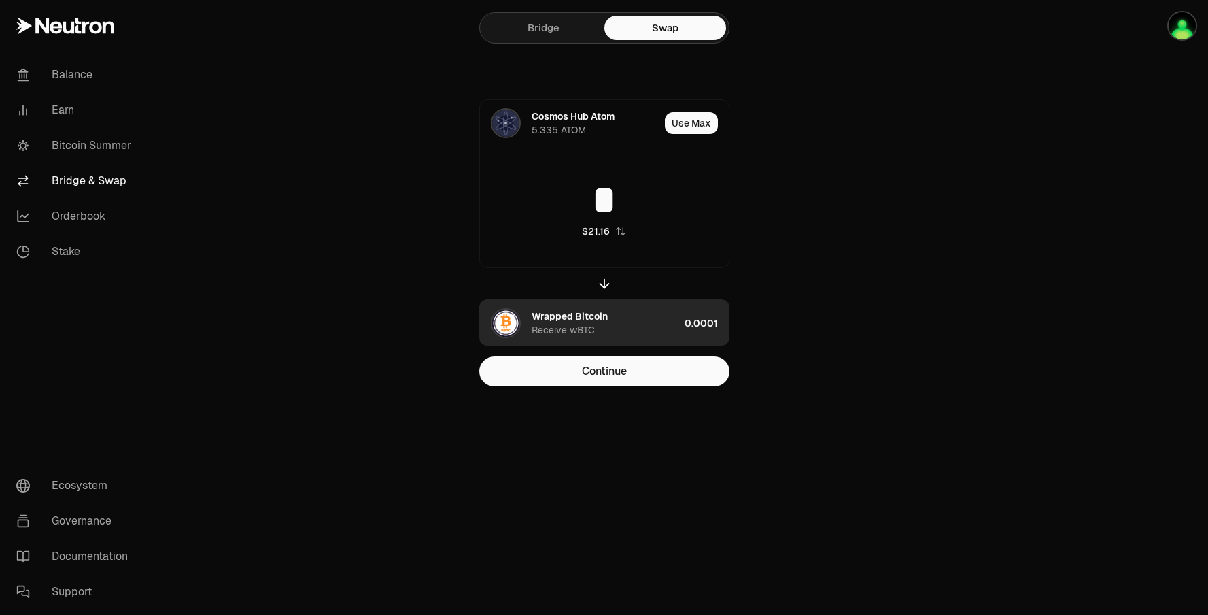
type input "*"
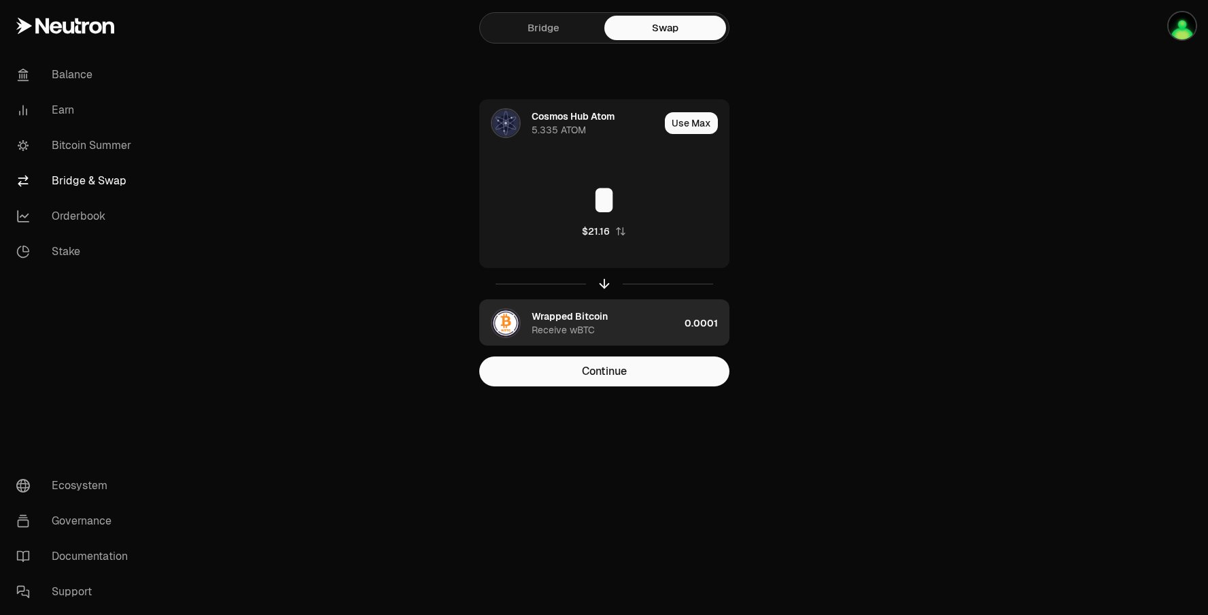
click at [574, 336] on div "Receive wBTC" at bounding box center [563, 330] width 63 height 14
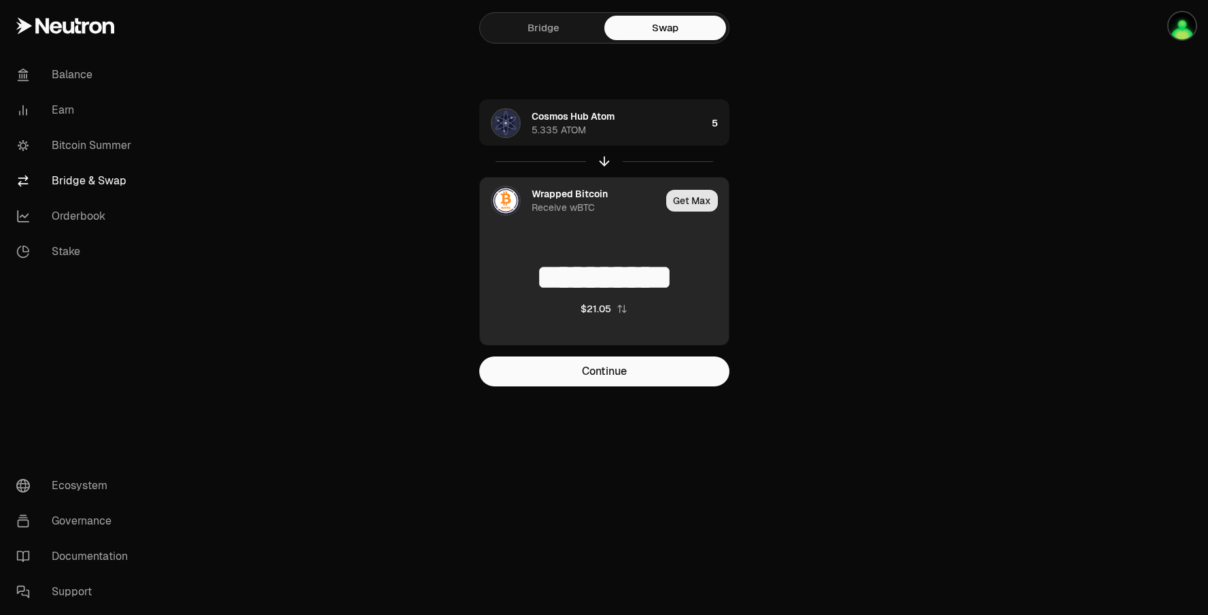
click at [684, 196] on button "Get Max" at bounding box center [692, 201] width 52 height 22
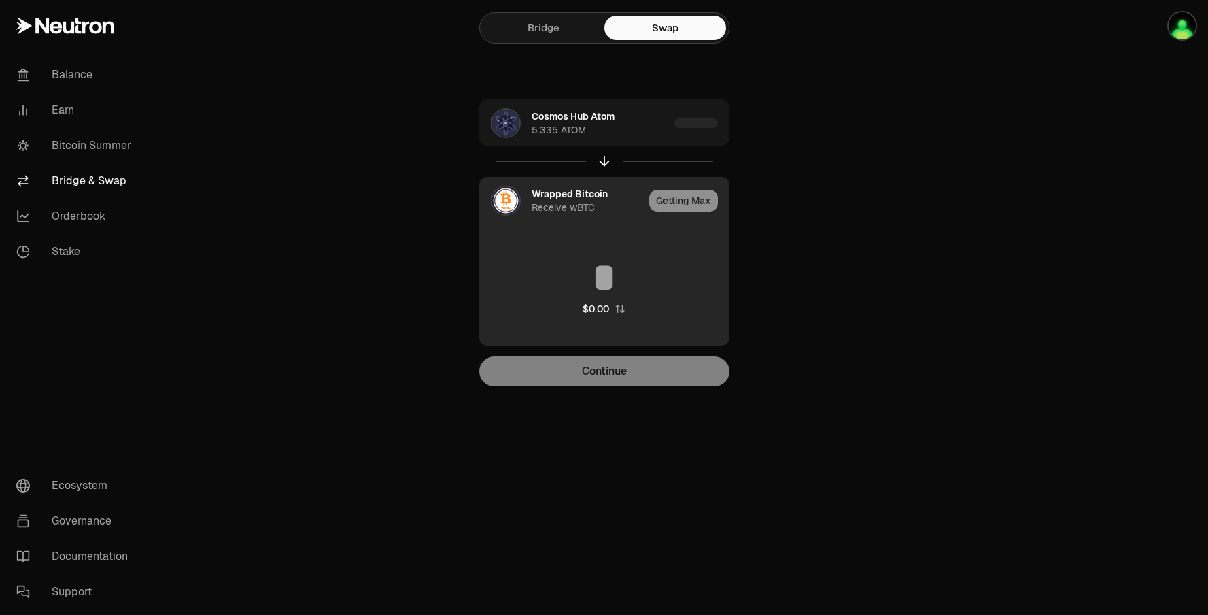
click at [548, 197] on div "Wrapped Bitcoin" at bounding box center [570, 194] width 76 height 14
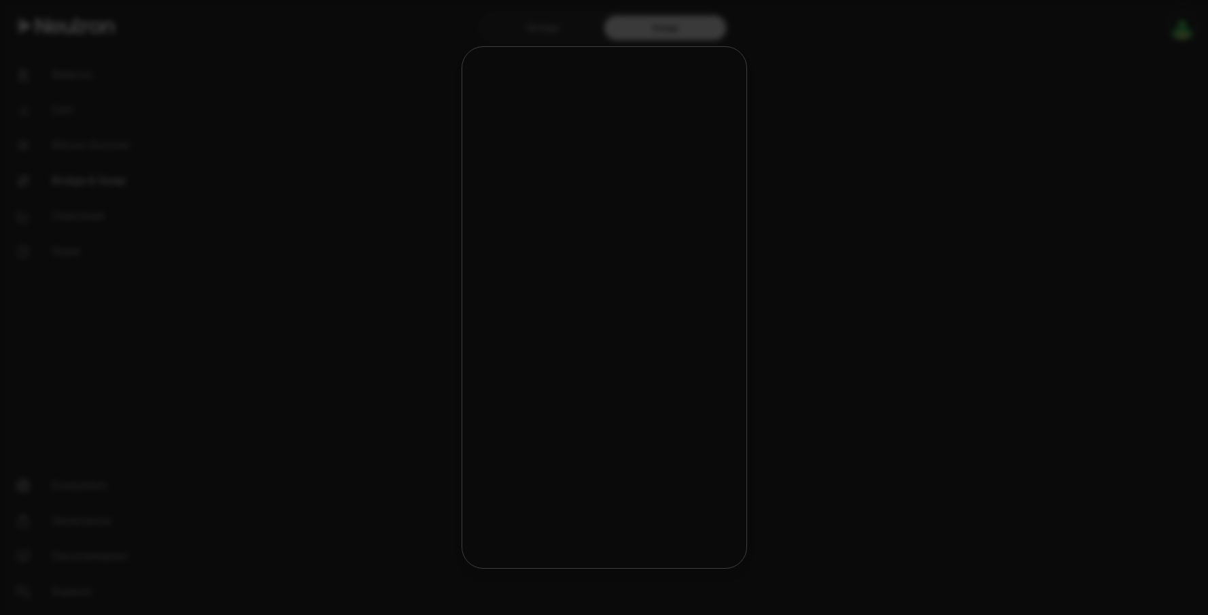
type input "**********"
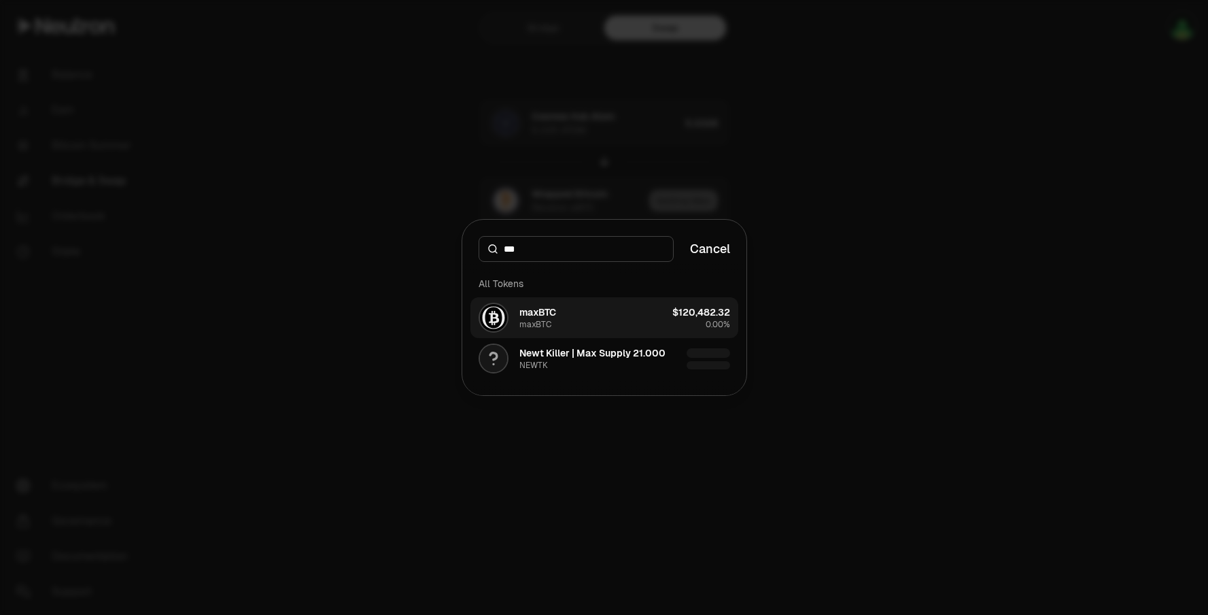
type input "***"
click at [545, 320] on div "maxBTC" at bounding box center [535, 324] width 32 height 11
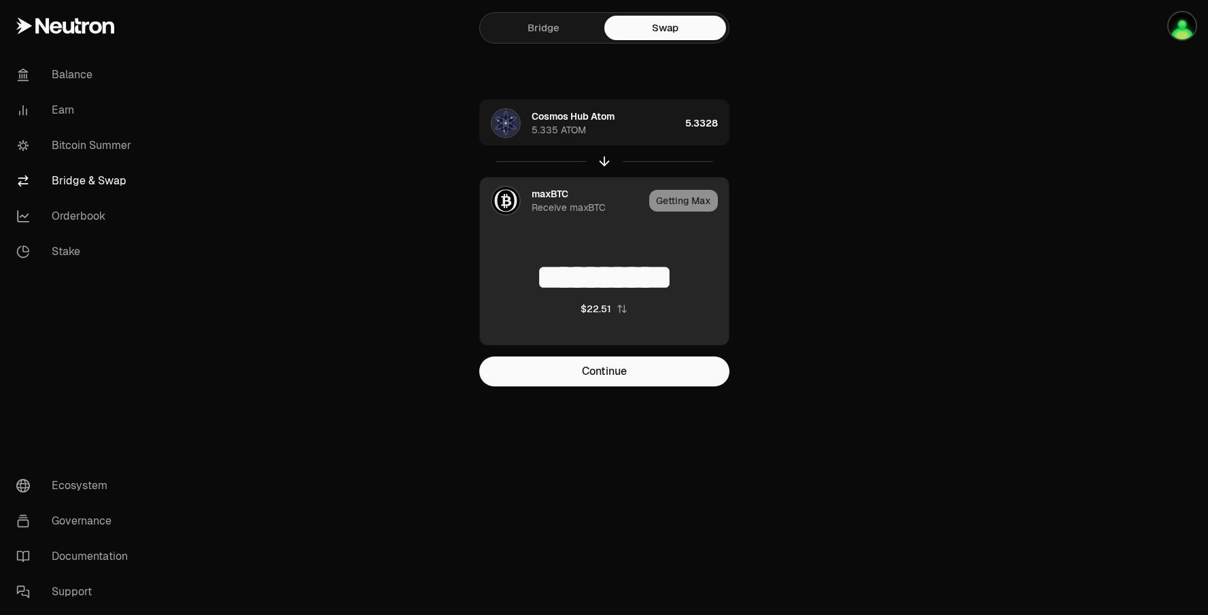
click at [604, 313] on div "$22.51" at bounding box center [596, 309] width 31 height 14
click at [604, 313] on div "0.0001" at bounding box center [605, 309] width 31 height 14
type input "**********"
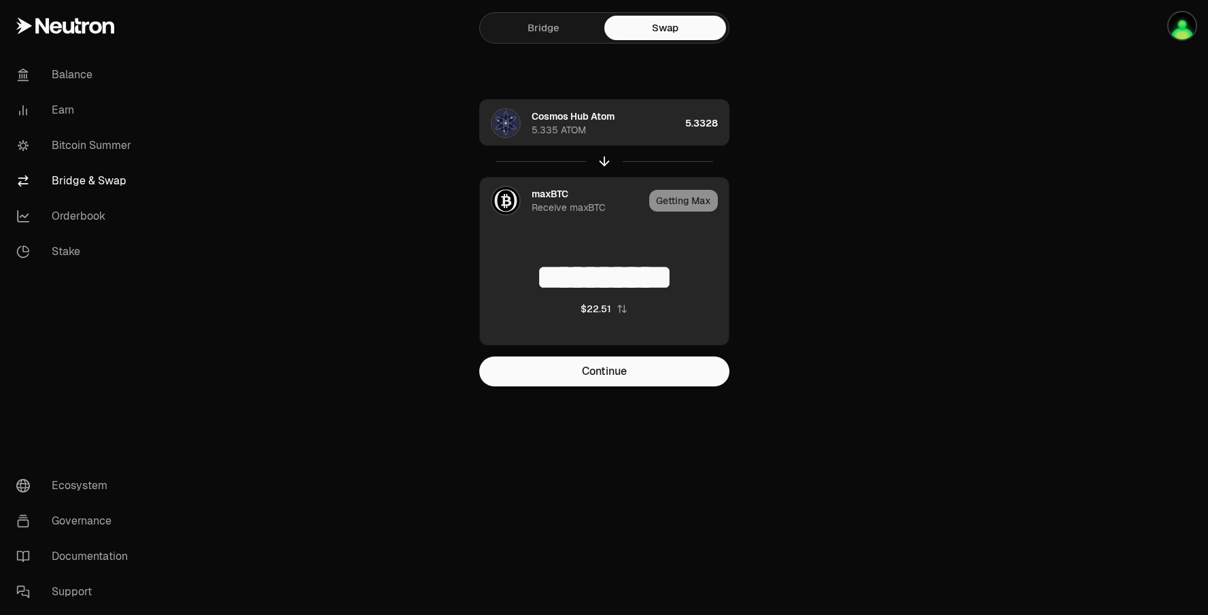
click at [700, 114] on div "5.3328" at bounding box center [707, 123] width 44 height 46
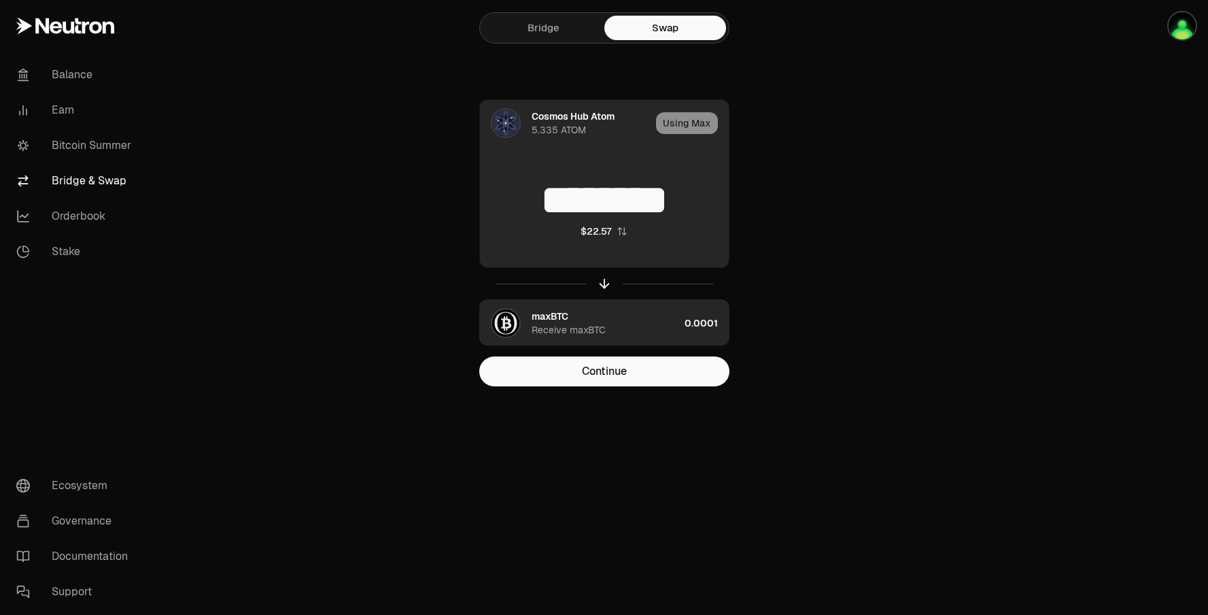
click at [694, 126] on div "Using Max" at bounding box center [692, 123] width 73 height 46
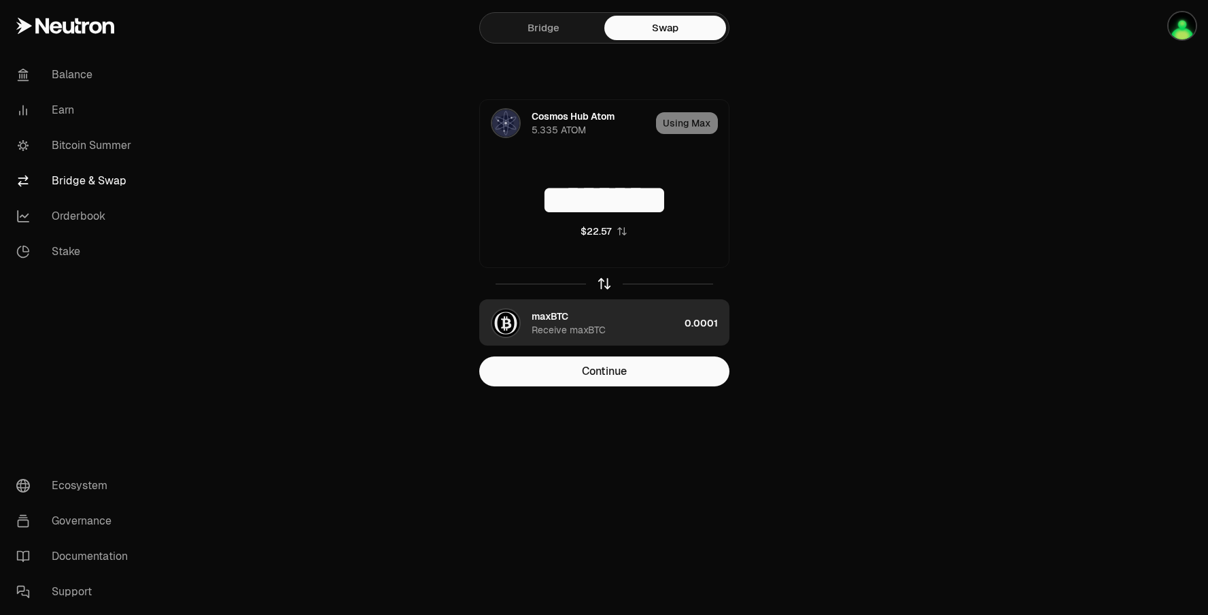
click at [602, 285] on icon "button" at bounding box center [604, 283] width 15 height 15
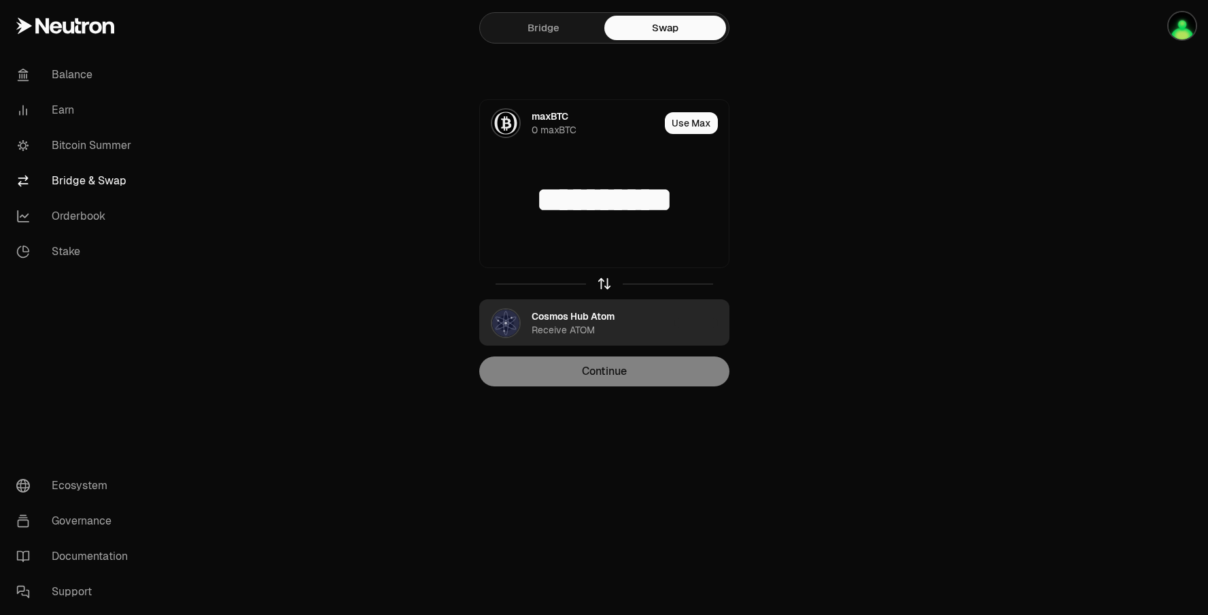
type input "**********"
click at [601, 282] on icon "button" at bounding box center [604, 283] width 15 height 15
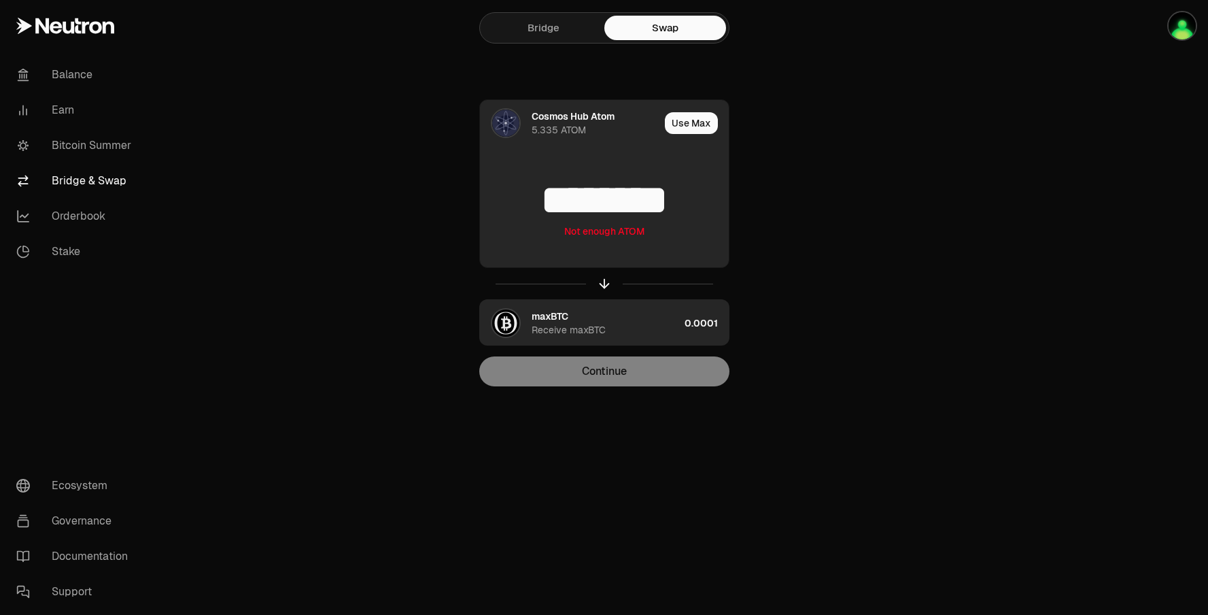
click at [703, 140] on div "Use Max" at bounding box center [697, 123] width 64 height 46
click at [707, 109] on div "Use Max" at bounding box center [697, 123] width 64 height 46
click at [688, 124] on button "Use Max" at bounding box center [691, 123] width 53 height 22
type input "********"
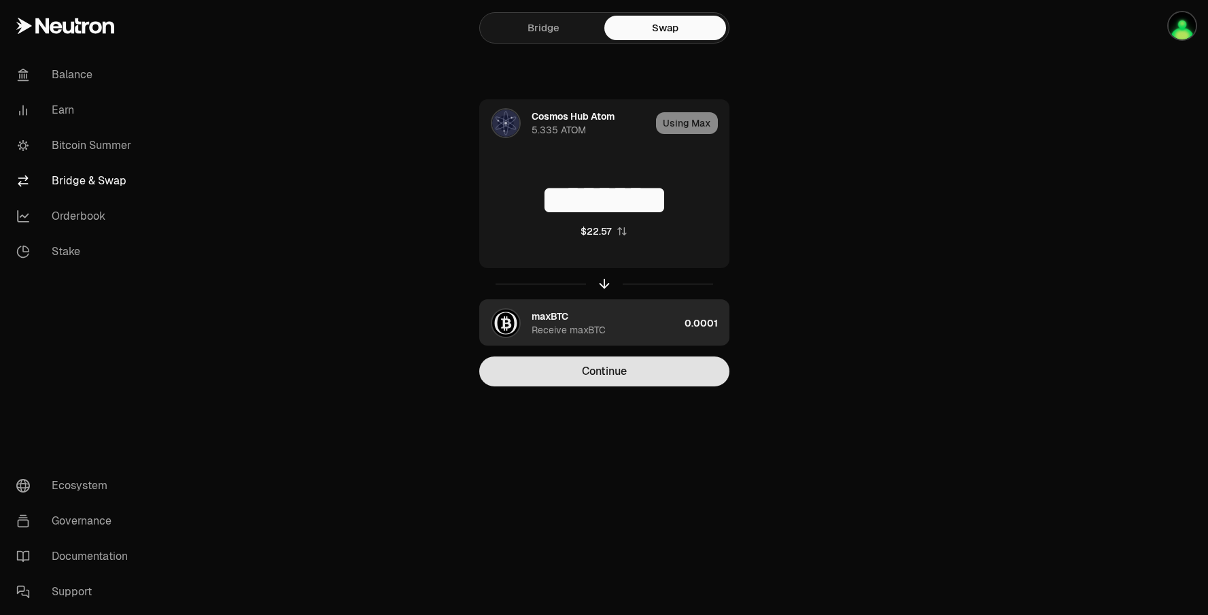
click at [613, 367] on button "Continue" at bounding box center [604, 371] width 250 height 30
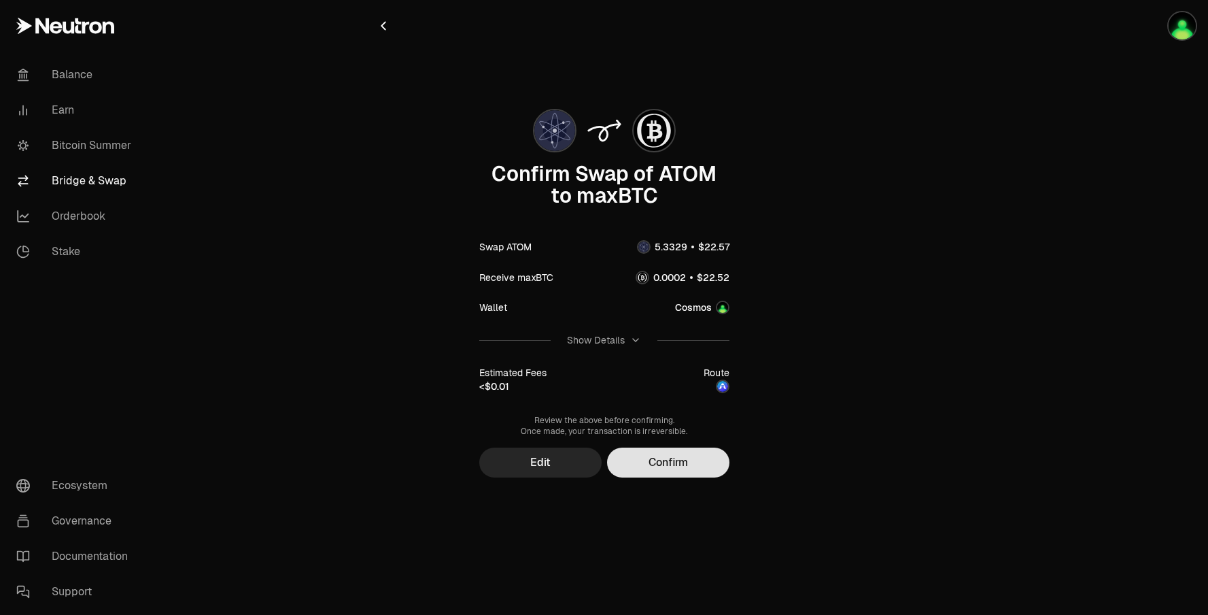
click at [654, 461] on button "Confirm" at bounding box center [668, 462] width 122 height 30
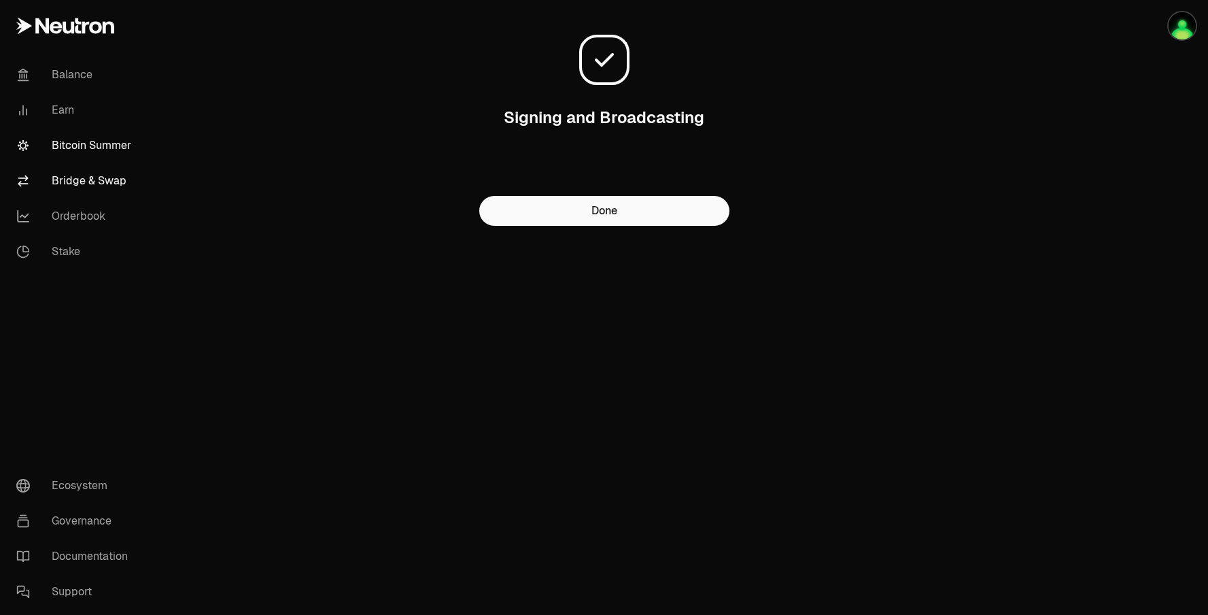
click at [130, 148] on link "Bitcoin Summer" at bounding box center [75, 145] width 141 height 35
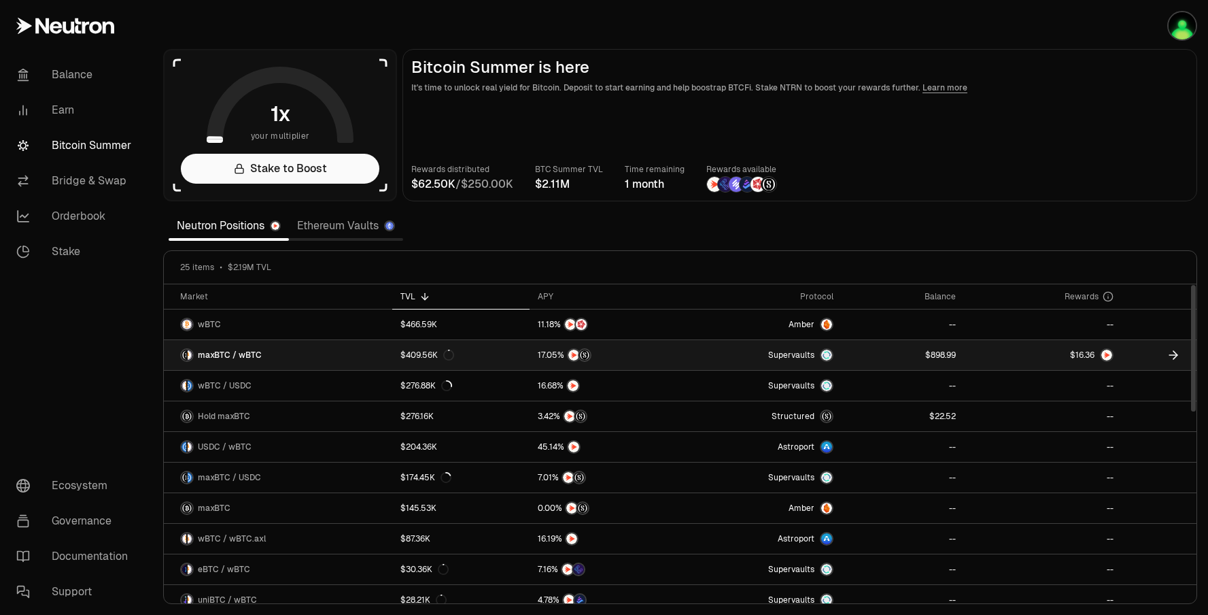
click at [871, 356] on link at bounding box center [903, 355] width 123 height 30
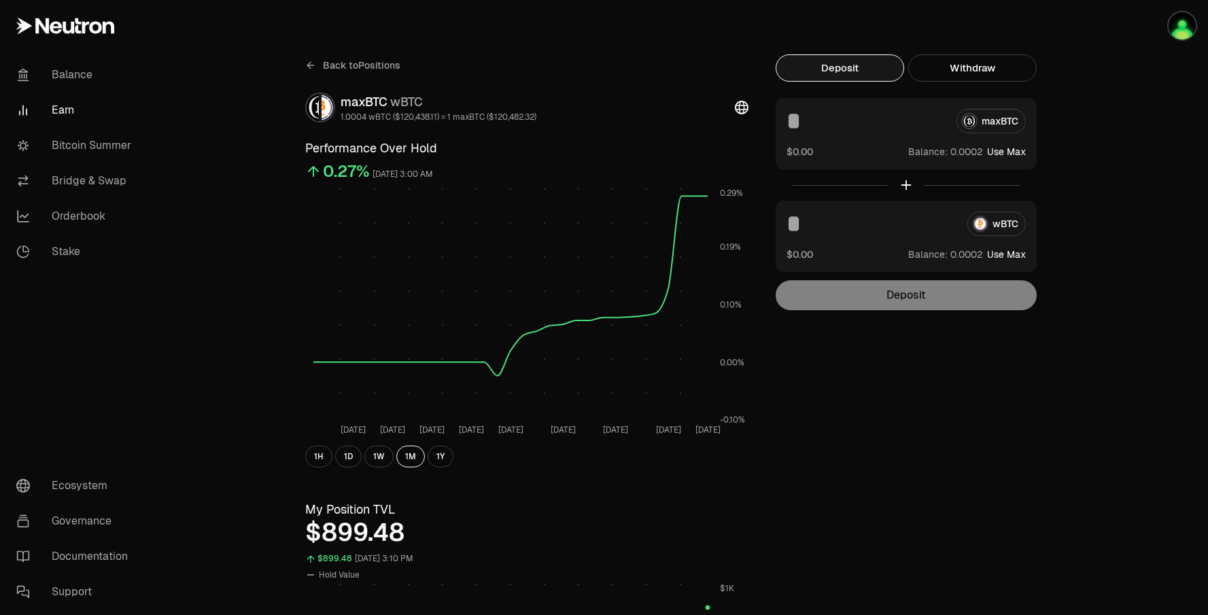
click at [859, 72] on button "Deposit" at bounding box center [840, 67] width 128 height 27
click at [821, 65] on button "Deposit" at bounding box center [840, 67] width 128 height 27
click at [1004, 119] on div "maxBTC" at bounding box center [906, 121] width 239 height 24
click at [1007, 148] on button "Use Max" at bounding box center [1006, 152] width 39 height 14
type input "**********"
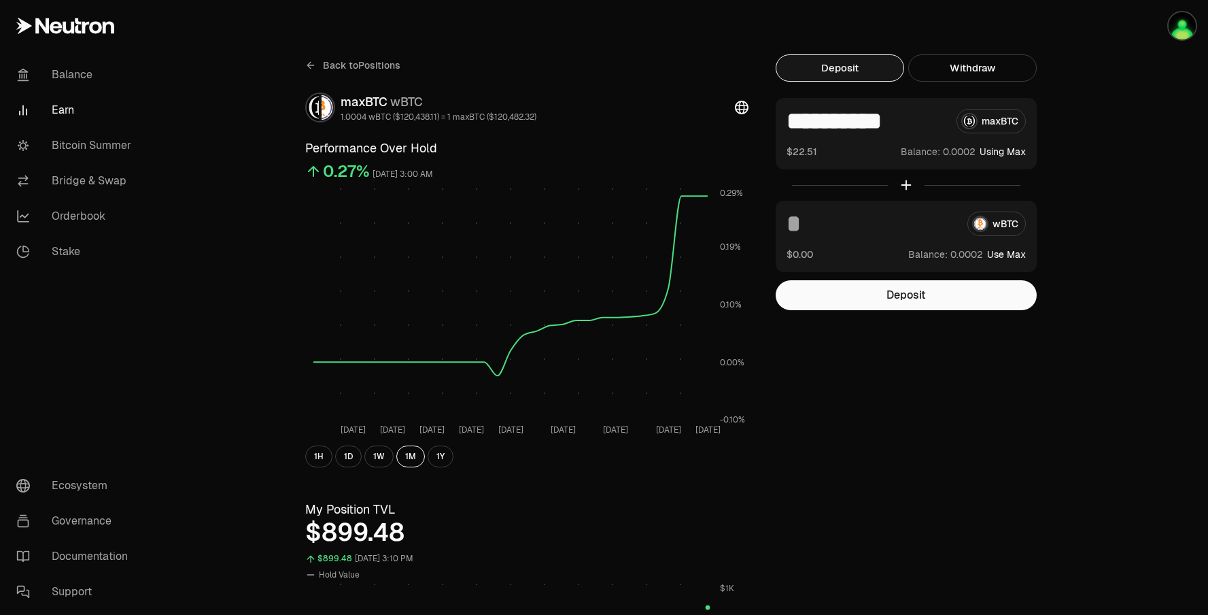
click at [1003, 252] on button "Use Max" at bounding box center [1006, 254] width 39 height 14
type input "**********"
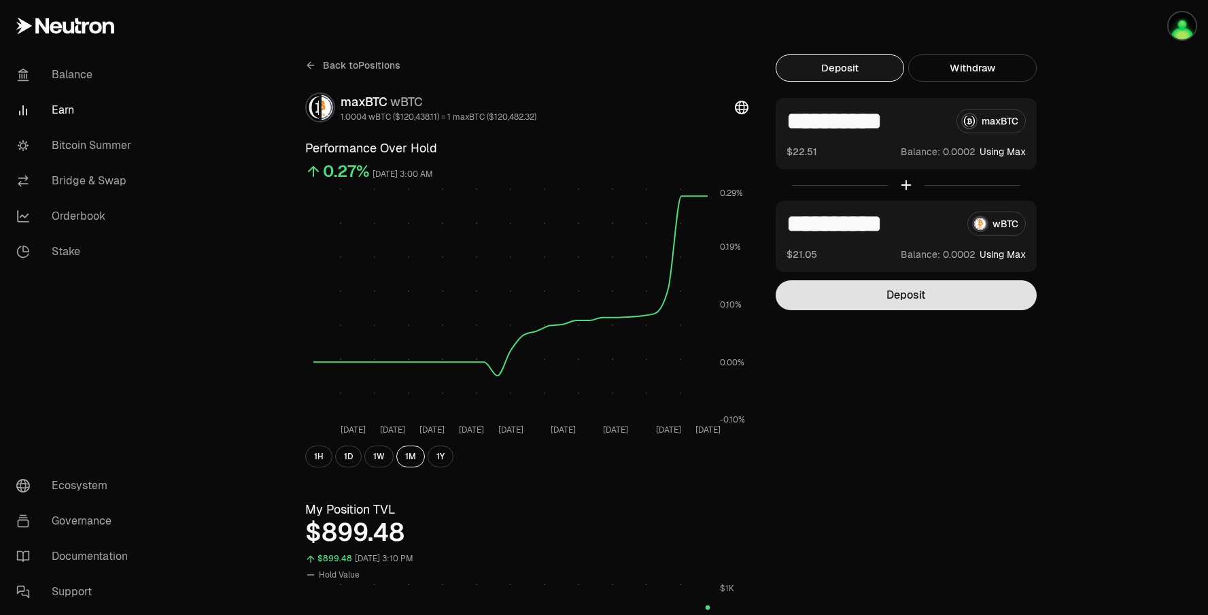
click at [960, 296] on button "Deposit" at bounding box center [906, 295] width 261 height 30
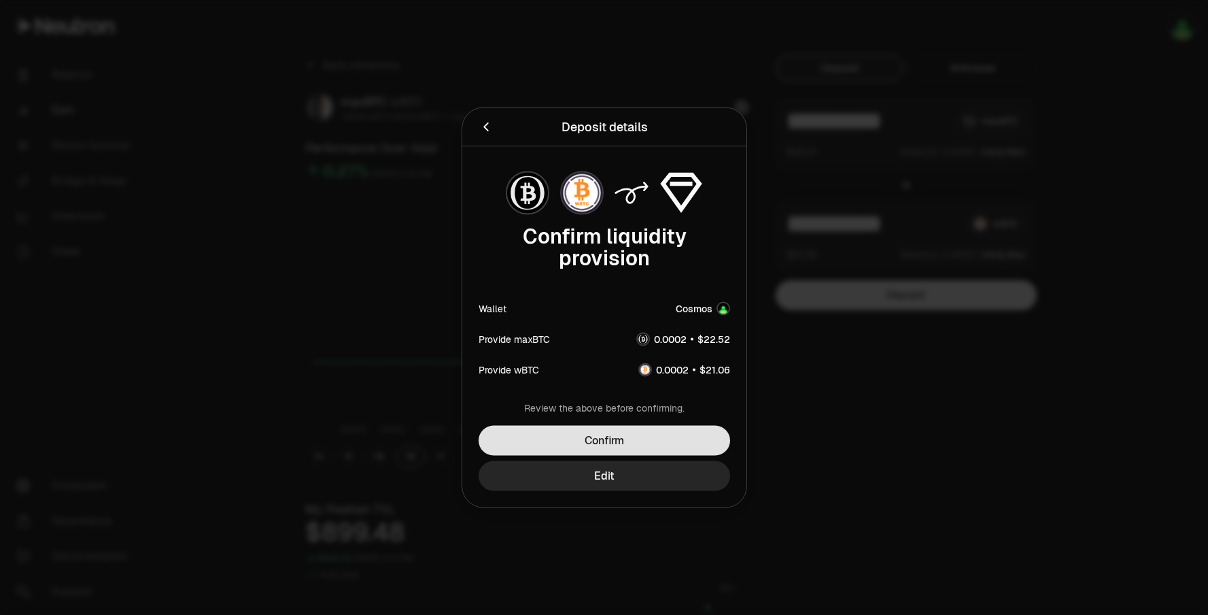
click at [647, 432] on button "Confirm" at bounding box center [605, 441] width 252 height 30
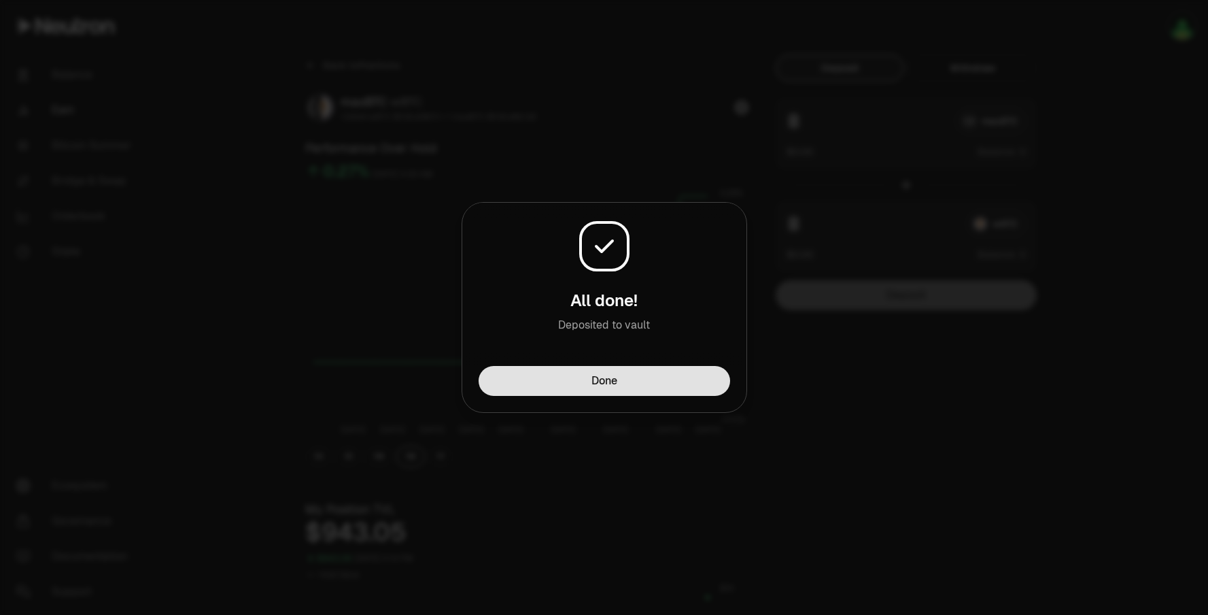
click at [649, 377] on button "Done" at bounding box center [605, 381] width 252 height 30
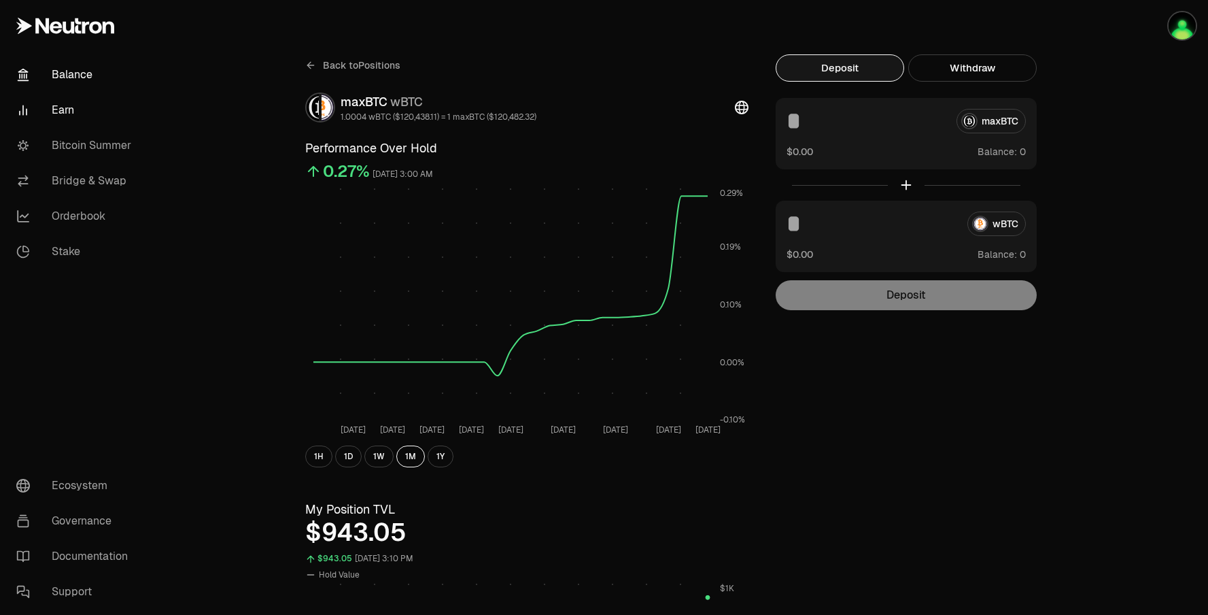
click at [65, 71] on link "Balance" at bounding box center [75, 74] width 141 height 35
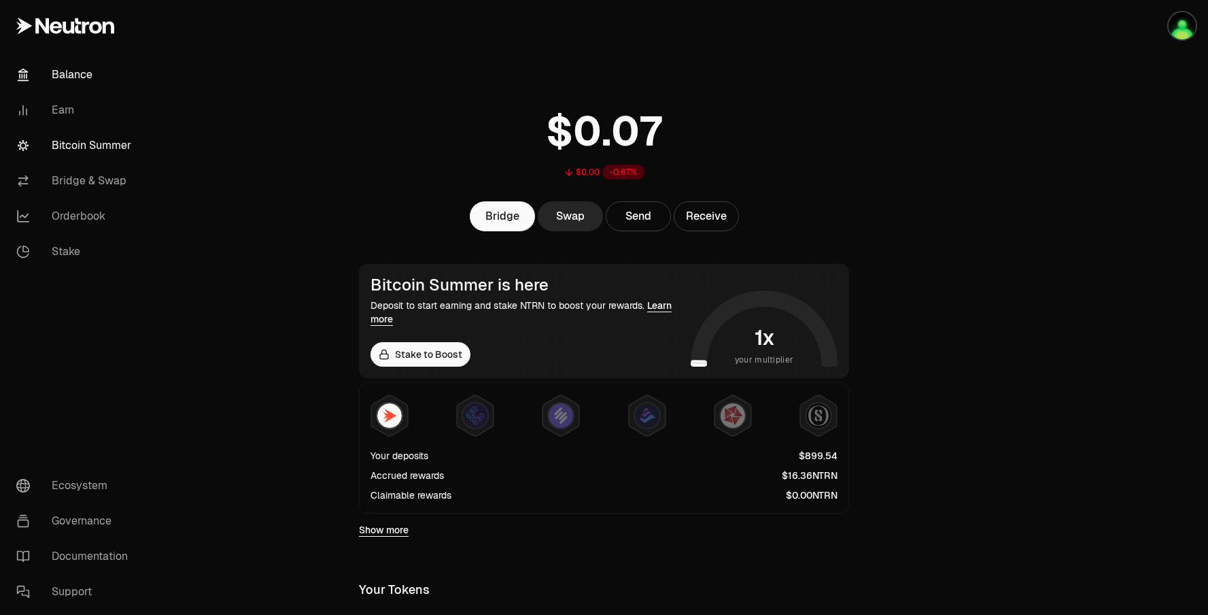
click at [88, 145] on link "Bitcoin Summer" at bounding box center [75, 145] width 141 height 35
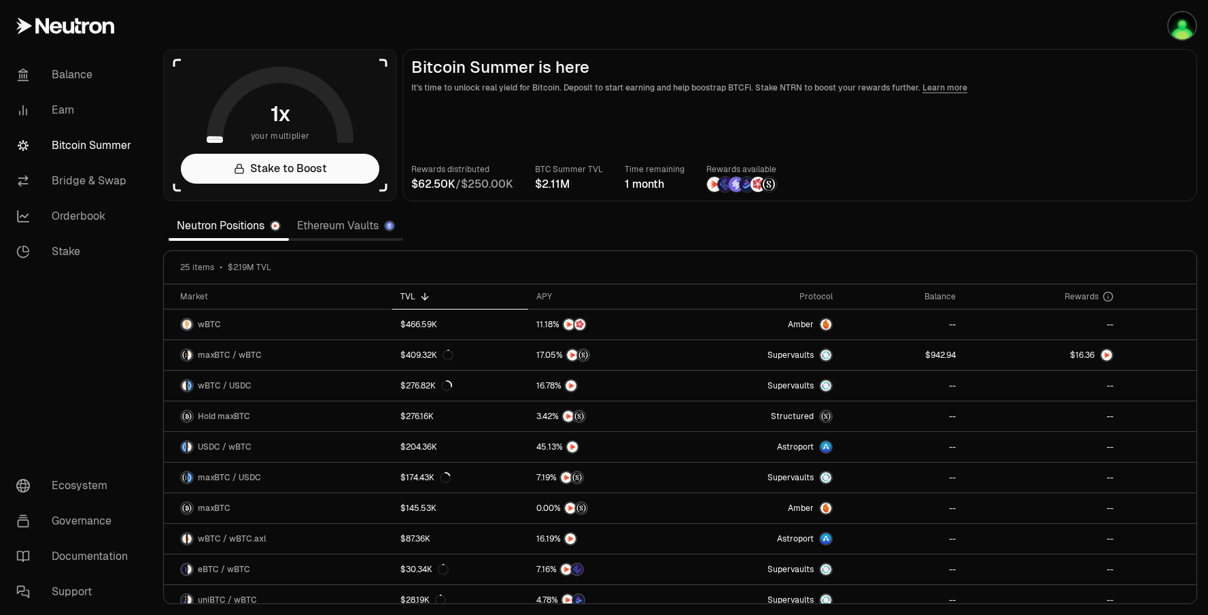
click at [1129, 212] on section "your multiplier Stake to Boost Bitcoin Summer is here It's time to unlock real …" at bounding box center [680, 307] width 1056 height 615
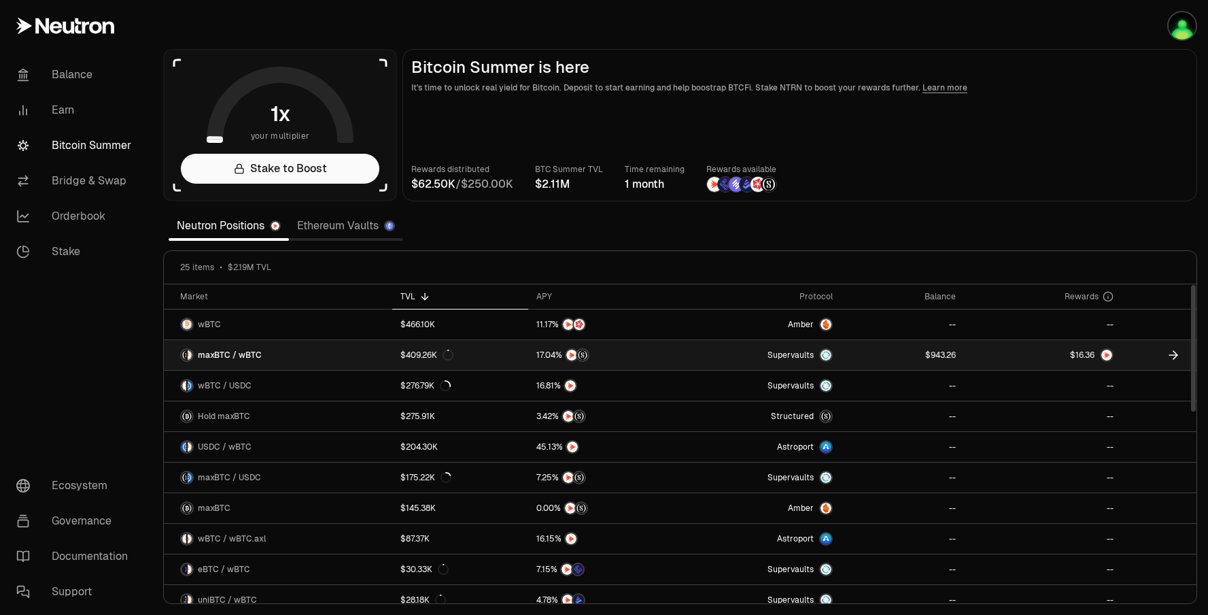
click at [953, 355] on span "6" at bounding box center [953, 355] width 5 height 10
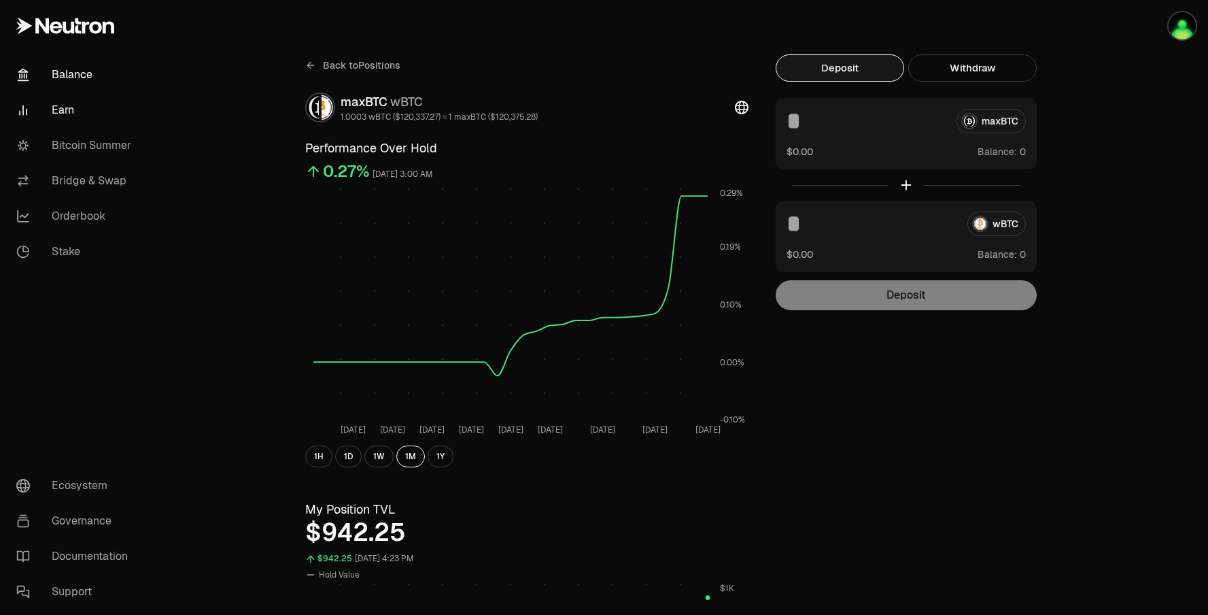
click at [44, 78] on link "Balance" at bounding box center [75, 74] width 141 height 35
